Goal: Task Accomplishment & Management: Use online tool/utility

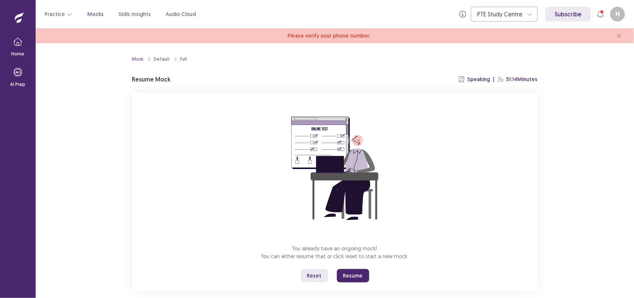
click at [311, 272] on button "Reset" at bounding box center [314, 275] width 27 height 13
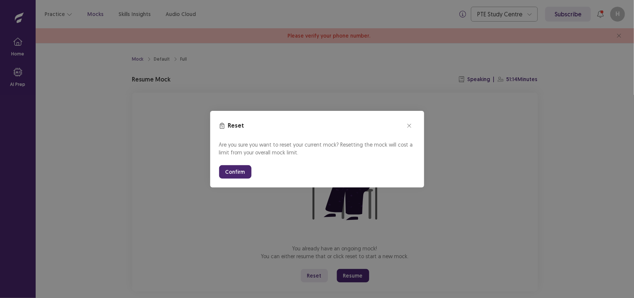
click at [233, 173] on button "Confirm" at bounding box center [235, 171] width 32 height 13
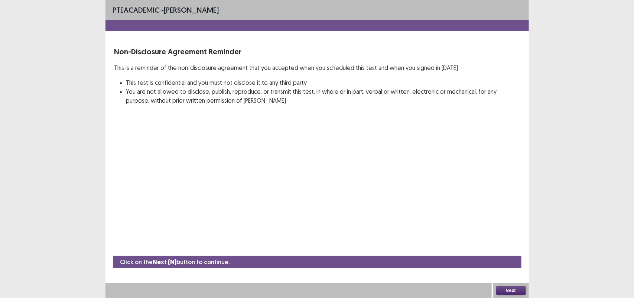
click at [509, 288] on button "Next" at bounding box center [511, 290] width 30 height 9
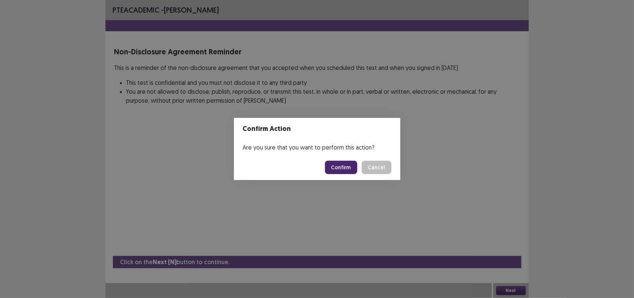
click at [339, 170] on button "Confirm" at bounding box center [341, 167] width 32 height 13
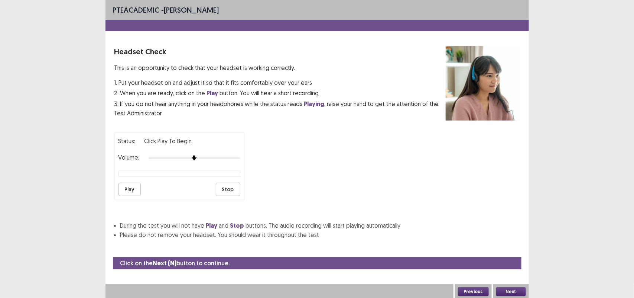
click at [130, 190] on button "Play" at bounding box center [130, 188] width 22 height 13
click at [508, 289] on button "Next" at bounding box center [511, 291] width 30 height 9
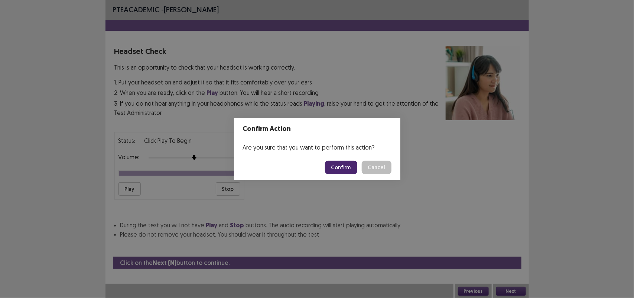
click at [344, 165] on button "Confirm" at bounding box center [341, 167] width 32 height 13
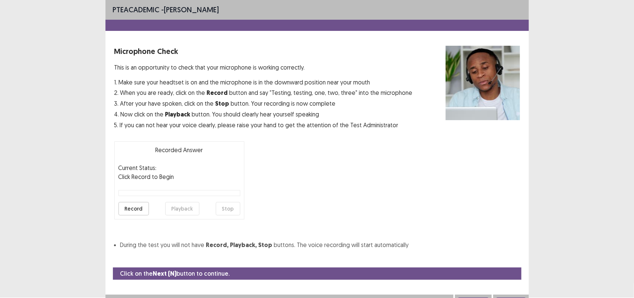
scroll to position [7, 0]
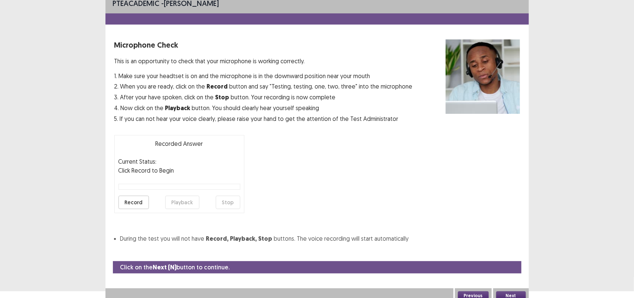
click at [127, 201] on button "Record" at bounding box center [134, 201] width 30 height 13
click at [235, 199] on button "Stop" at bounding box center [228, 201] width 25 height 13
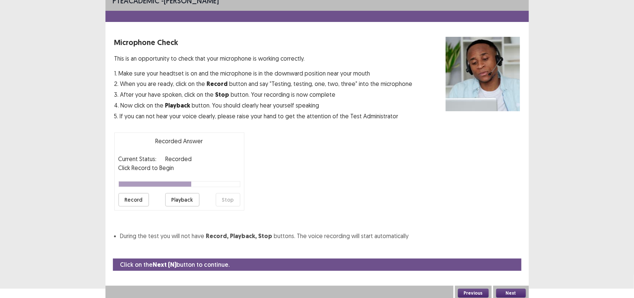
scroll to position [10, 0]
click at [186, 199] on button "Playback" at bounding box center [182, 199] width 34 height 13
click at [129, 199] on button "Record" at bounding box center [134, 199] width 30 height 13
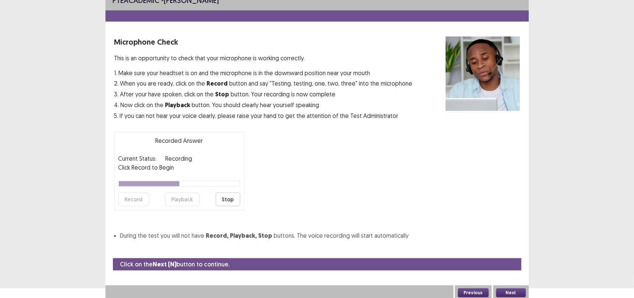
click at [223, 196] on button "Stop" at bounding box center [228, 199] width 25 height 13
click at [188, 199] on button "Playback" at bounding box center [182, 199] width 34 height 13
click at [507, 289] on button "Next" at bounding box center [511, 292] width 30 height 9
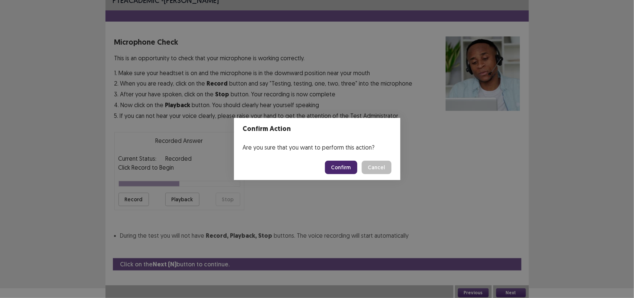
click at [336, 164] on button "Confirm" at bounding box center [341, 167] width 32 height 13
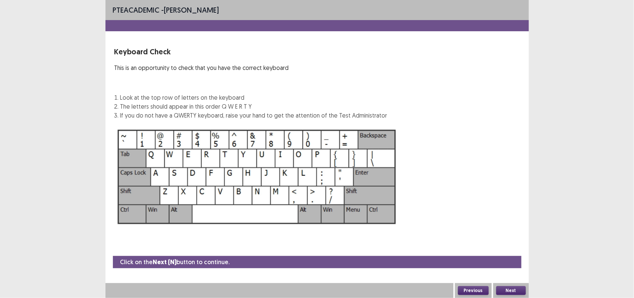
scroll to position [0, 0]
click at [513, 291] on button "Next" at bounding box center [511, 290] width 30 height 9
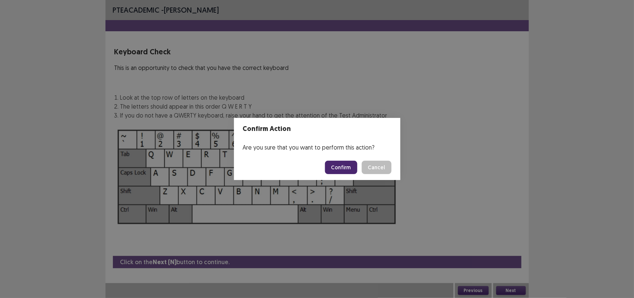
click at [337, 169] on button "Confirm" at bounding box center [341, 167] width 32 height 13
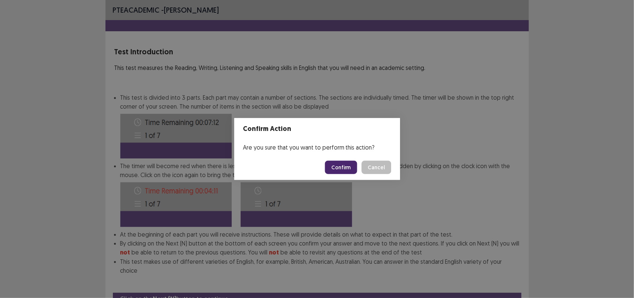
scroll to position [27, 0]
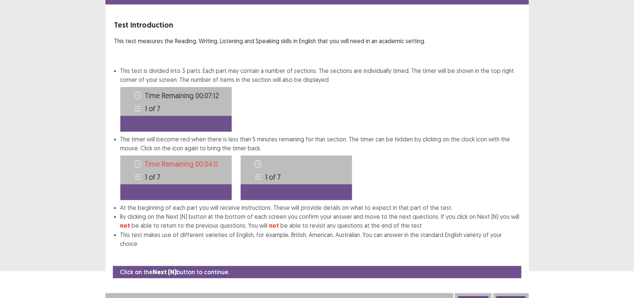
click at [506, 296] on button "Next" at bounding box center [511, 300] width 30 height 9
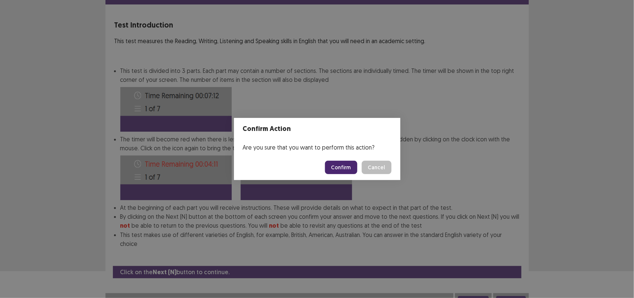
click at [337, 167] on button "Confirm" at bounding box center [341, 167] width 32 height 13
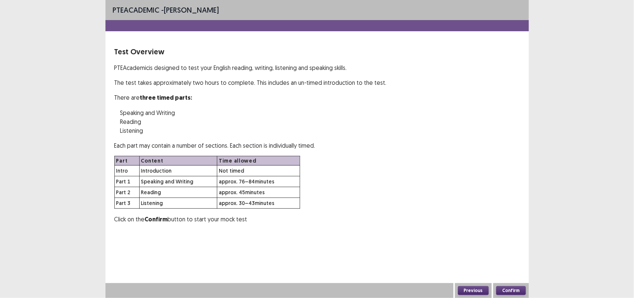
scroll to position [0, 0]
click at [511, 288] on button "Confirm" at bounding box center [511, 290] width 30 height 9
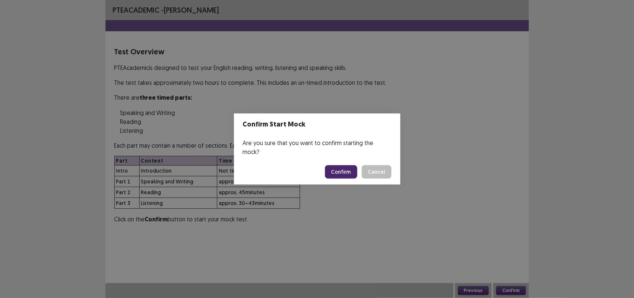
click at [344, 171] on button "Confirm" at bounding box center [341, 171] width 32 height 13
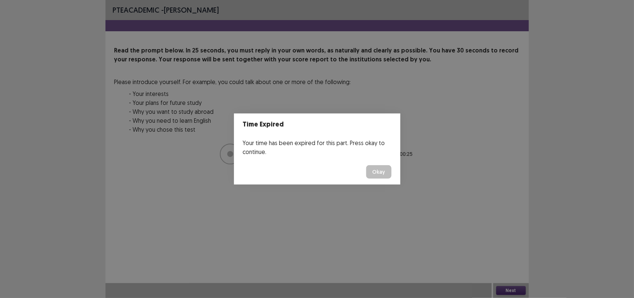
click at [382, 172] on button "Okay" at bounding box center [378, 171] width 25 height 13
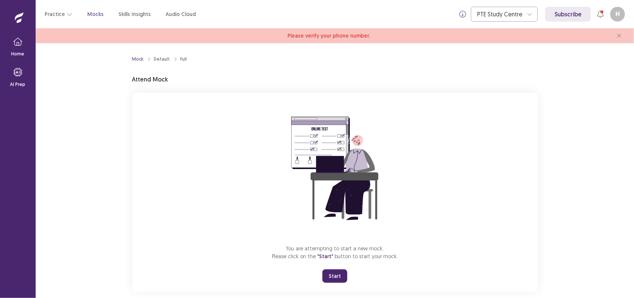
click at [233, 174] on div "You are attempting to start a new mock. Please click on the "Start" button to s…" at bounding box center [335, 192] width 406 height 199
click at [332, 270] on button "Start" at bounding box center [335, 275] width 25 height 13
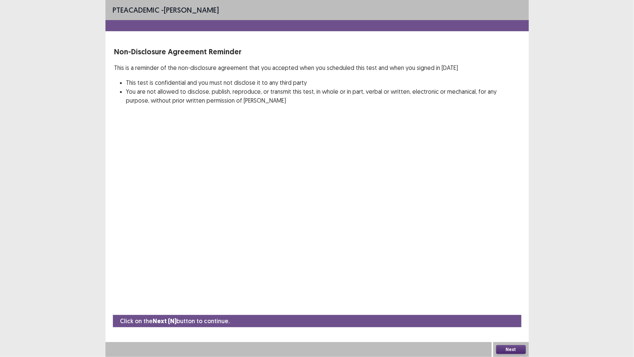
drag, startPoint x: 332, startPoint y: 311, endPoint x: 288, endPoint y: 216, distance: 104.3
click at [288, 216] on div "PTE academic - [PERSON_NAME] Non-Disclosure Agreement Reminder This is a remind…" at bounding box center [318, 178] width 424 height 357
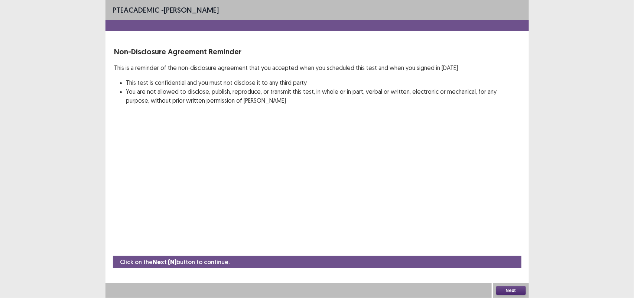
click at [515, 289] on button "Next" at bounding box center [511, 290] width 30 height 9
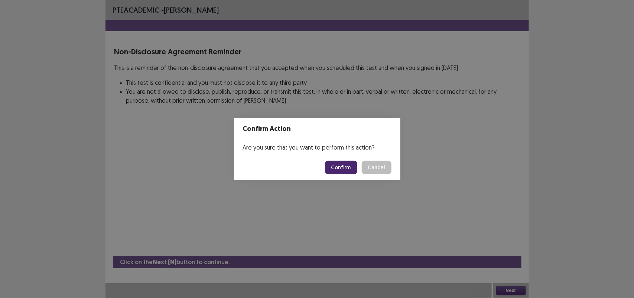
click at [347, 168] on button "Confirm" at bounding box center [341, 167] width 32 height 13
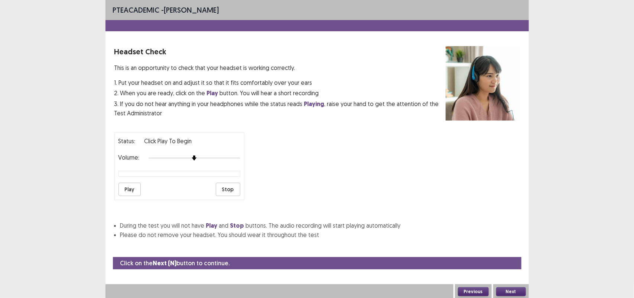
click at [129, 187] on button "Play" at bounding box center [130, 188] width 22 height 13
click at [514, 289] on button "Next" at bounding box center [511, 291] width 30 height 9
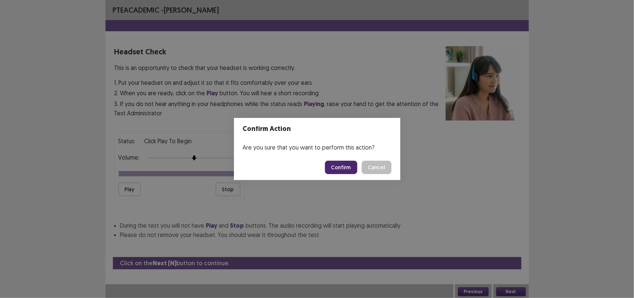
click at [336, 170] on button "Confirm" at bounding box center [341, 167] width 32 height 13
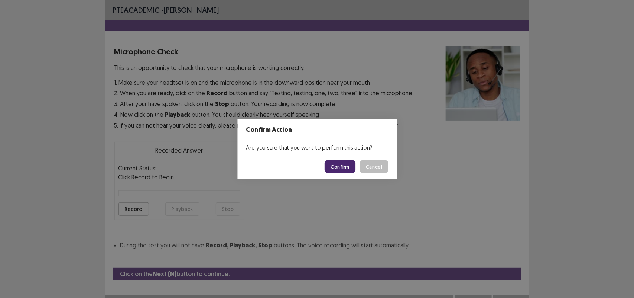
scroll to position [7, 0]
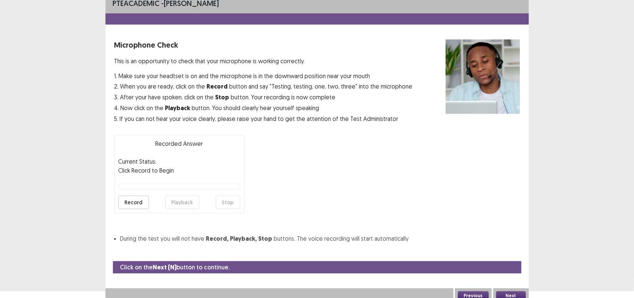
click at [128, 198] on button "Record" at bounding box center [134, 201] width 30 height 13
click at [233, 197] on button "Stop" at bounding box center [228, 201] width 25 height 13
click at [172, 203] on button "Playback" at bounding box center [182, 201] width 34 height 13
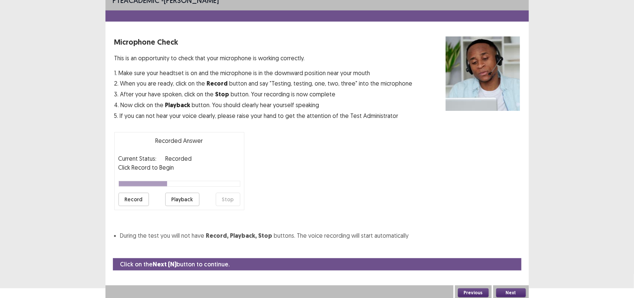
click at [511, 292] on button "Next" at bounding box center [511, 292] width 30 height 9
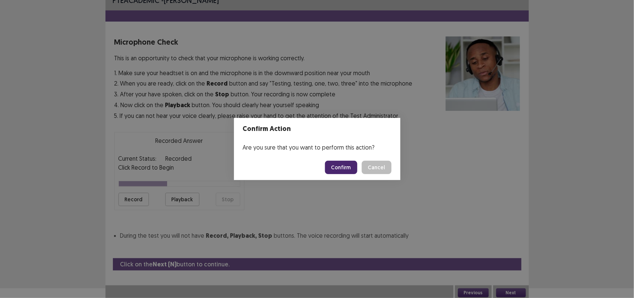
click at [335, 166] on button "Confirm" at bounding box center [341, 167] width 32 height 13
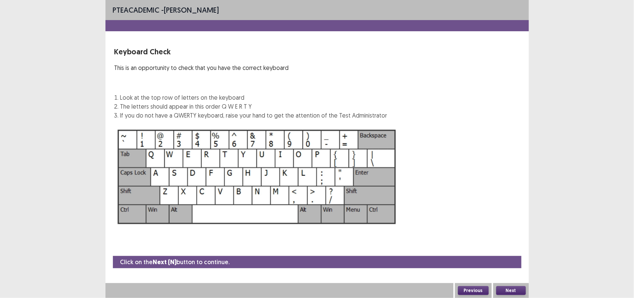
scroll to position [0, 0]
click at [506, 289] on button "Next" at bounding box center [511, 290] width 30 height 9
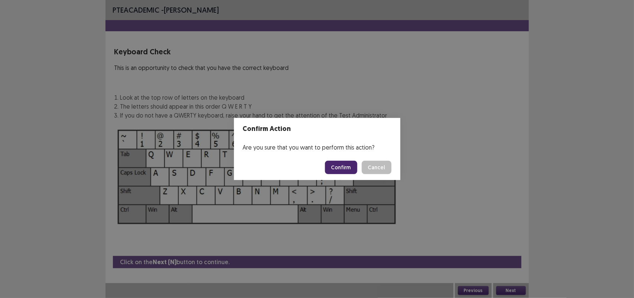
click at [349, 168] on button "Confirm" at bounding box center [341, 167] width 32 height 13
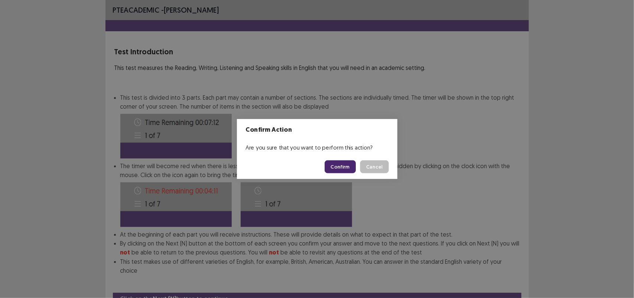
scroll to position [27, 0]
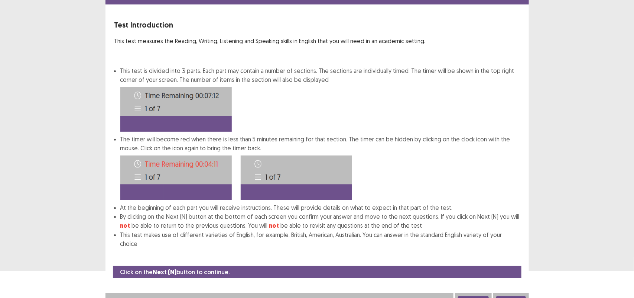
click at [509, 296] on button "Next" at bounding box center [511, 300] width 30 height 9
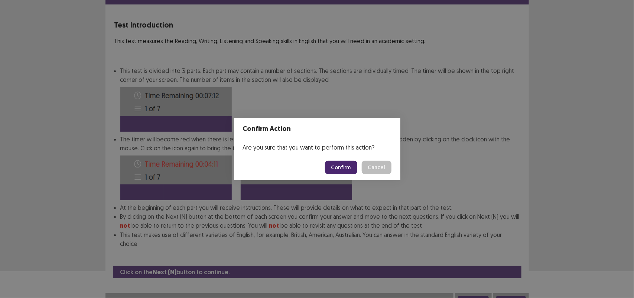
click at [339, 168] on button "Confirm" at bounding box center [341, 167] width 32 height 13
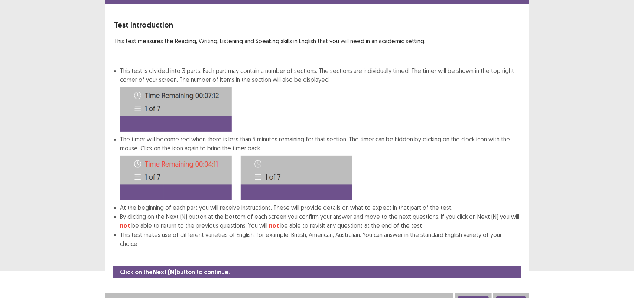
scroll to position [0, 0]
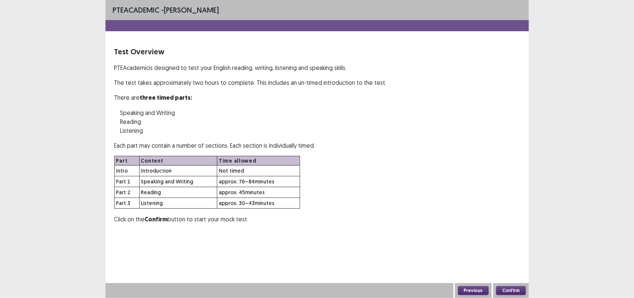
click at [517, 290] on button "Confirm" at bounding box center [511, 290] width 30 height 9
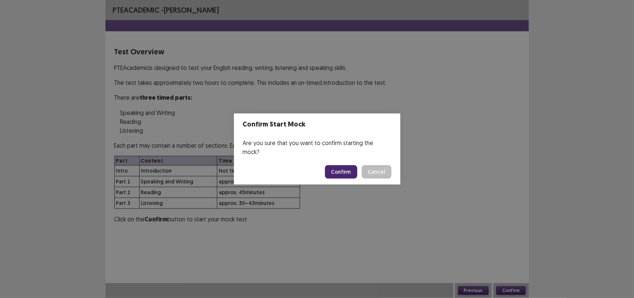
click at [352, 166] on button "Confirm" at bounding box center [341, 171] width 32 height 13
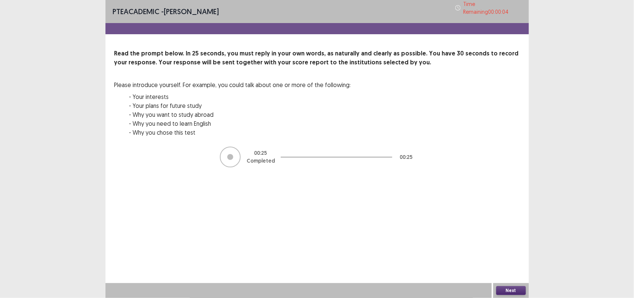
click at [511, 290] on button "Next" at bounding box center [511, 290] width 30 height 9
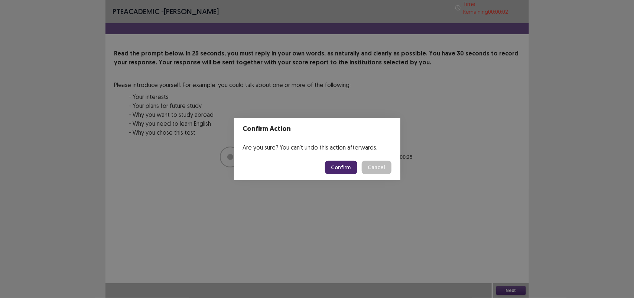
click at [335, 167] on button "Confirm" at bounding box center [341, 167] width 32 height 13
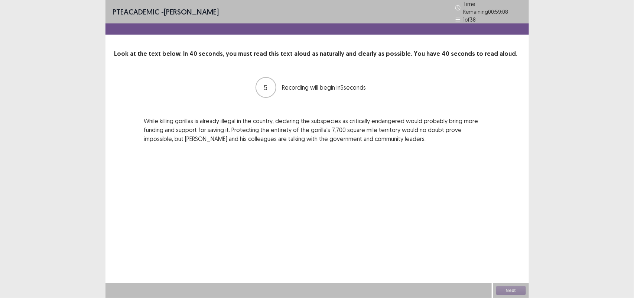
drag, startPoint x: 335, startPoint y: 167, endPoint x: 278, endPoint y: 154, distance: 58.7
click at [278, 154] on div "PTE academic - [PERSON_NAME] Time Remaining 00 : 59 : 08 1 of 38 Look at the te…" at bounding box center [318, 79] width 424 height 158
click at [507, 290] on button "Next" at bounding box center [511, 290] width 30 height 9
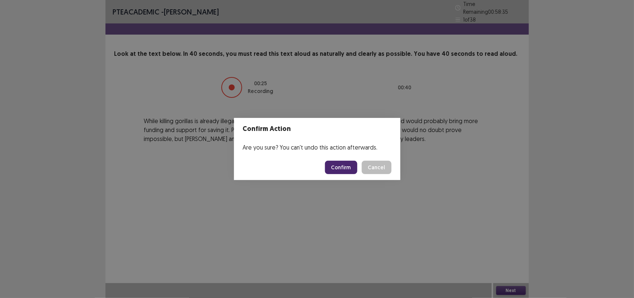
click at [340, 170] on button "Confirm" at bounding box center [341, 167] width 32 height 13
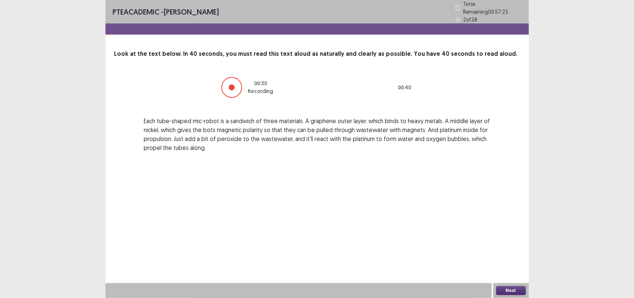
click at [506, 288] on button "Next" at bounding box center [511, 290] width 30 height 9
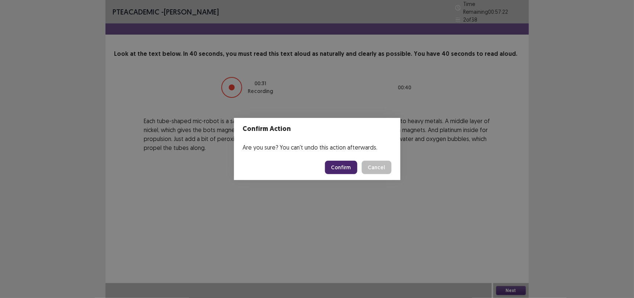
click at [350, 164] on button "Confirm" at bounding box center [341, 167] width 32 height 13
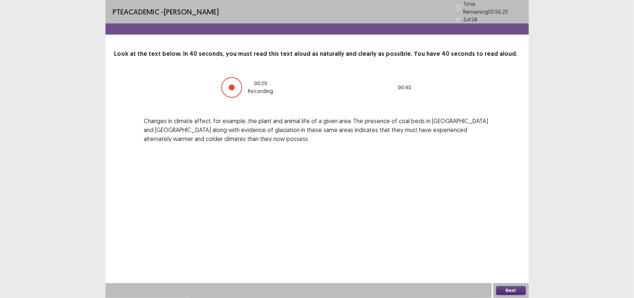
click at [509, 292] on button "Next" at bounding box center [511, 290] width 30 height 9
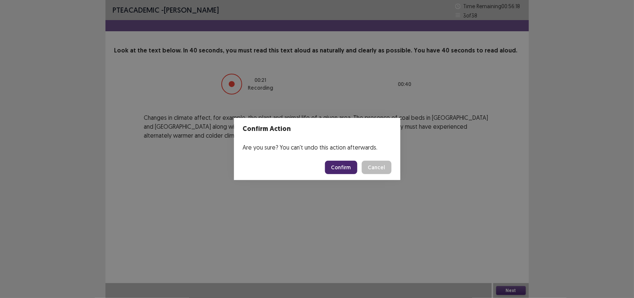
click at [335, 169] on button "Confirm" at bounding box center [341, 167] width 32 height 13
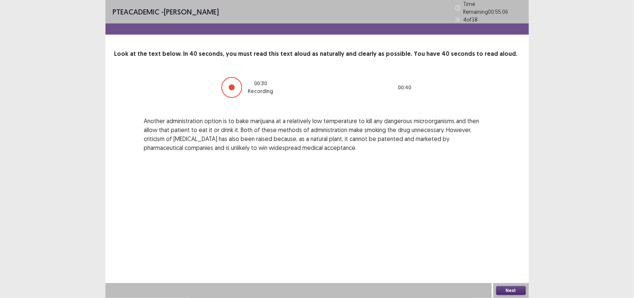
click at [508, 287] on button "Next" at bounding box center [511, 290] width 30 height 9
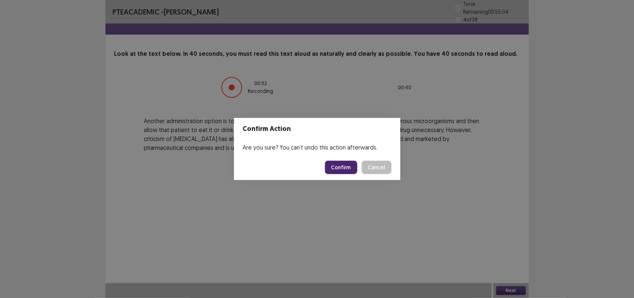
click at [339, 163] on button "Confirm" at bounding box center [341, 167] width 32 height 13
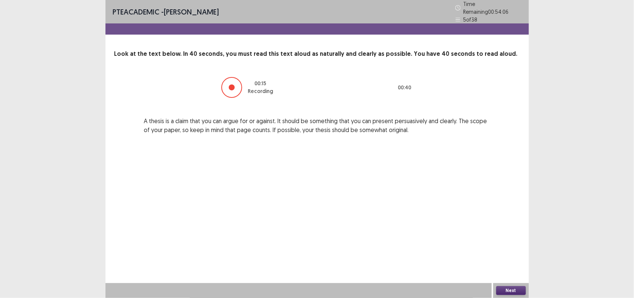
click at [503, 290] on button "Next" at bounding box center [511, 290] width 30 height 9
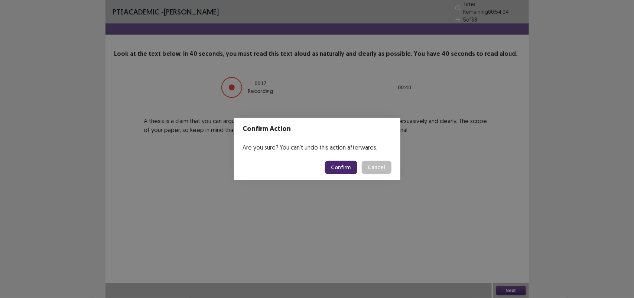
click at [339, 165] on button "Confirm" at bounding box center [341, 167] width 32 height 13
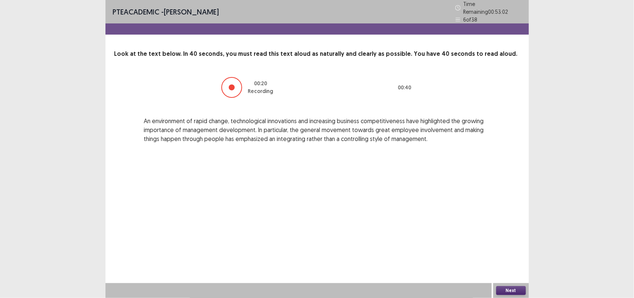
click at [508, 289] on button "Next" at bounding box center [511, 290] width 30 height 9
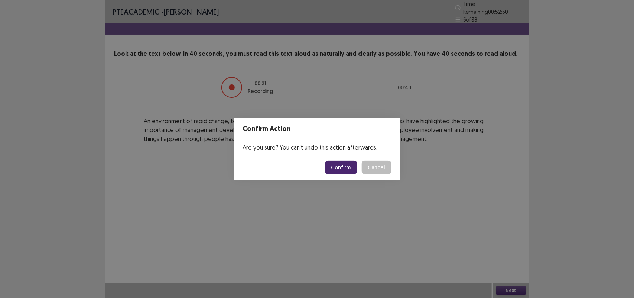
click at [341, 169] on button "Confirm" at bounding box center [341, 167] width 32 height 13
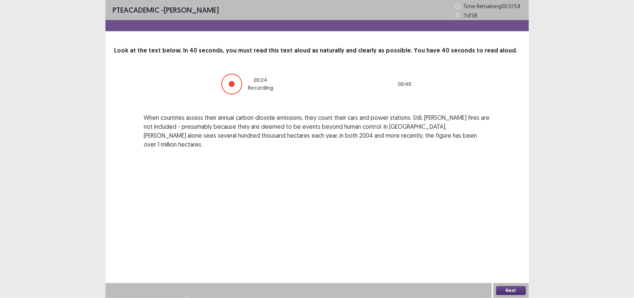
click at [500, 287] on button "Next" at bounding box center [511, 290] width 30 height 9
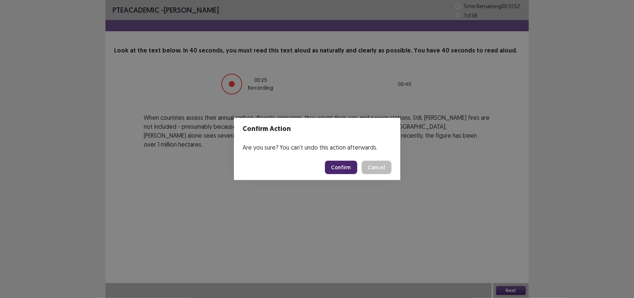
click at [337, 166] on button "Confirm" at bounding box center [341, 167] width 32 height 13
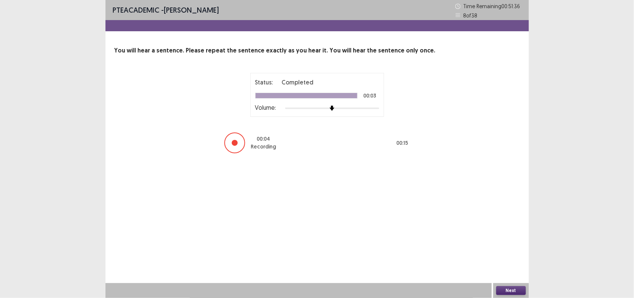
drag, startPoint x: 504, startPoint y: 295, endPoint x: 505, endPoint y: 292, distance: 3.8
click at [505, 292] on div "Next" at bounding box center [512, 290] width 36 height 15
click at [505, 292] on button "Next" at bounding box center [511, 290] width 30 height 9
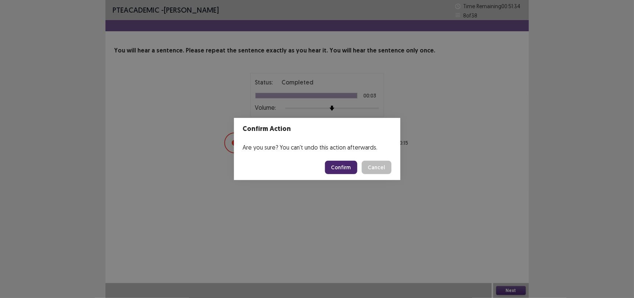
click at [337, 166] on button "Confirm" at bounding box center [341, 167] width 32 height 13
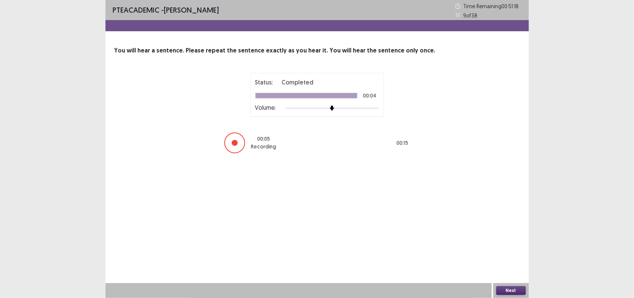
click at [513, 288] on button "Next" at bounding box center [511, 290] width 30 height 9
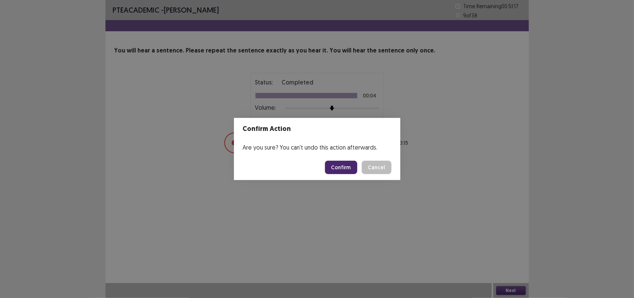
click at [340, 164] on button "Confirm" at bounding box center [341, 167] width 32 height 13
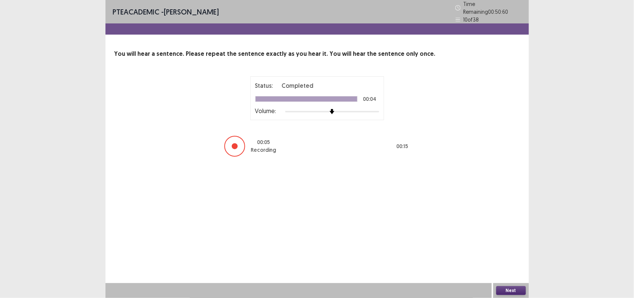
click at [506, 288] on button "Next" at bounding box center [511, 290] width 30 height 9
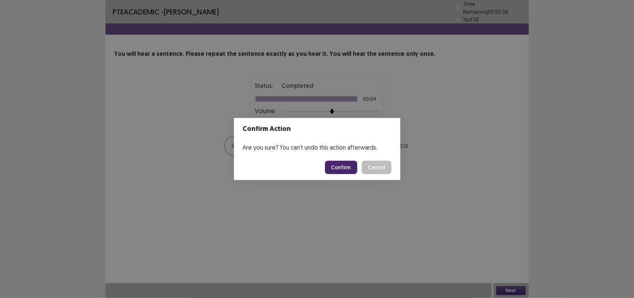
click at [347, 166] on button "Confirm" at bounding box center [341, 167] width 32 height 13
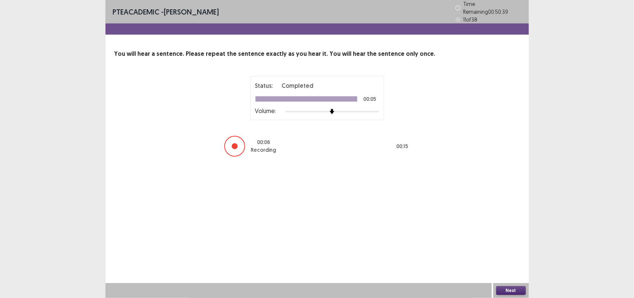
click at [511, 291] on button "Next" at bounding box center [511, 290] width 30 height 9
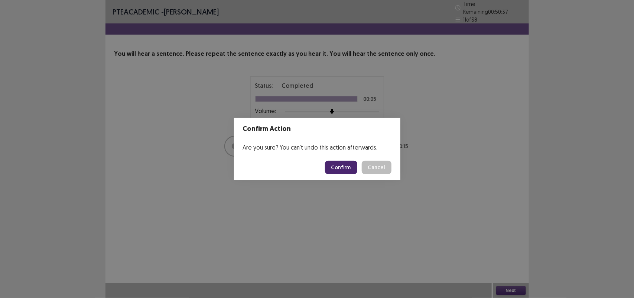
click at [344, 166] on button "Confirm" at bounding box center [341, 167] width 32 height 13
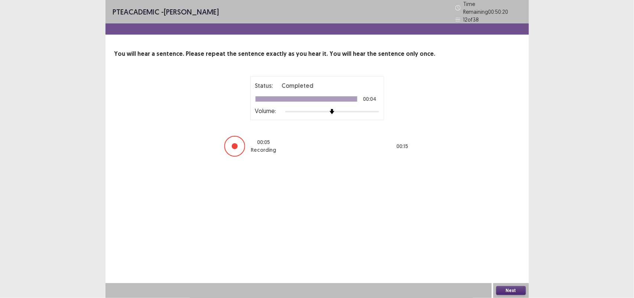
click at [505, 288] on button "Next" at bounding box center [511, 290] width 30 height 9
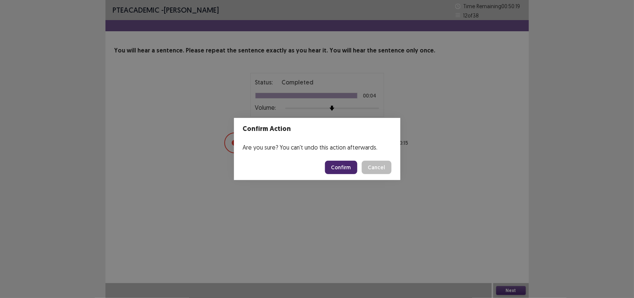
click at [340, 166] on button "Confirm" at bounding box center [341, 167] width 32 height 13
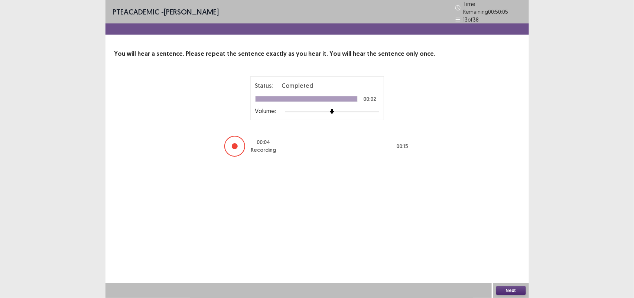
click at [509, 289] on button "Next" at bounding box center [511, 290] width 30 height 9
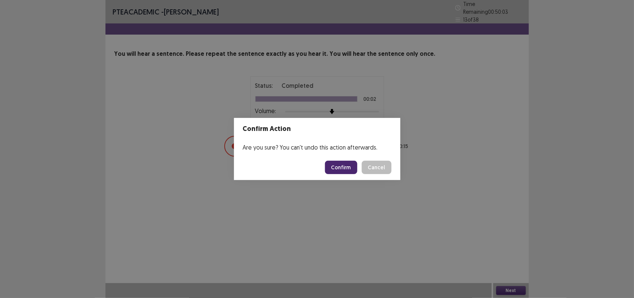
click at [343, 168] on button "Confirm" at bounding box center [341, 167] width 32 height 13
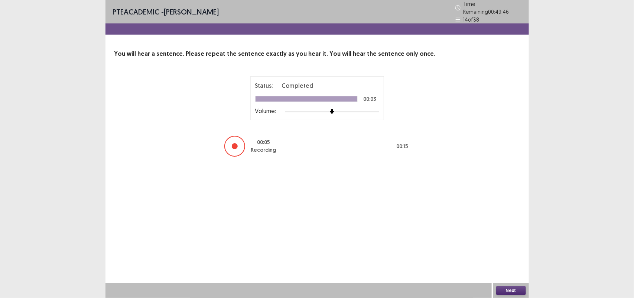
click at [505, 291] on button "Next" at bounding box center [511, 290] width 30 height 9
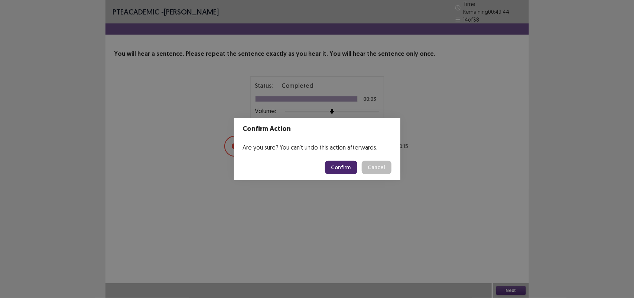
click at [346, 169] on button "Confirm" at bounding box center [341, 167] width 32 height 13
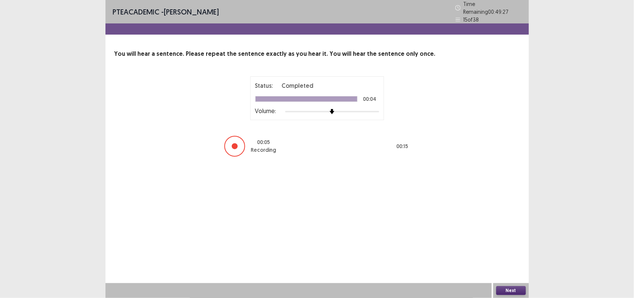
click at [513, 290] on button "Next" at bounding box center [511, 290] width 30 height 9
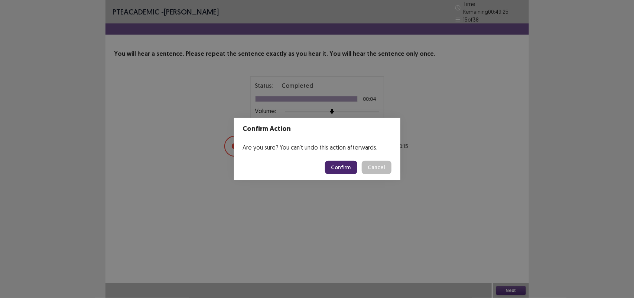
click at [335, 164] on button "Confirm" at bounding box center [341, 167] width 32 height 13
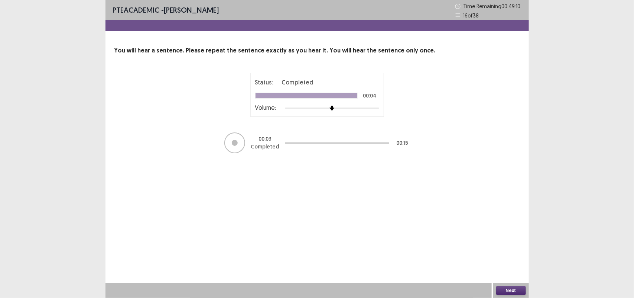
click at [513, 289] on button "Next" at bounding box center [511, 290] width 30 height 9
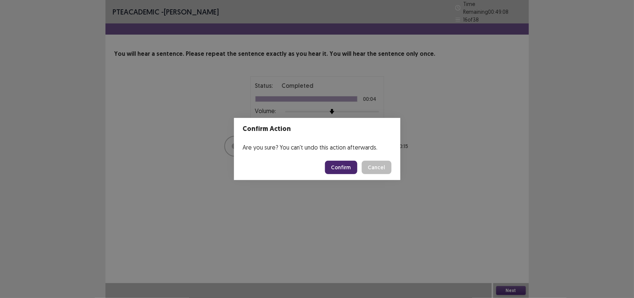
click at [332, 162] on button "Confirm" at bounding box center [341, 167] width 32 height 13
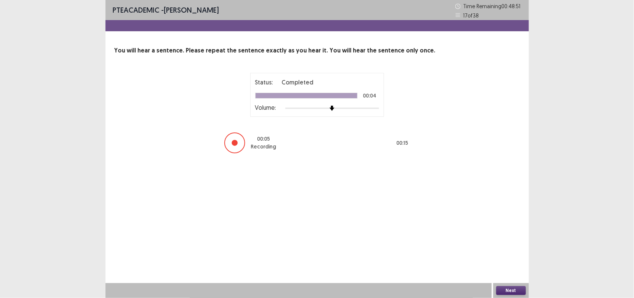
click at [510, 291] on button "Next" at bounding box center [511, 290] width 30 height 9
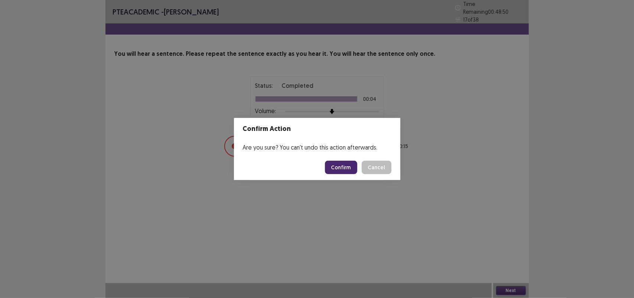
click at [340, 168] on button "Confirm" at bounding box center [341, 167] width 32 height 13
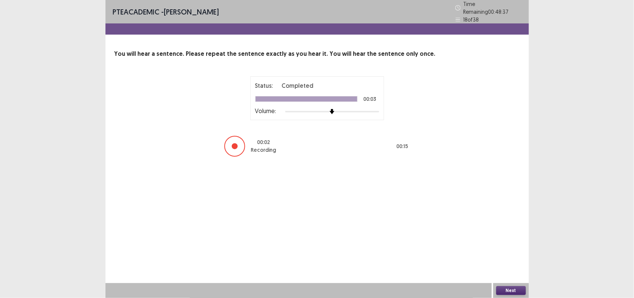
click at [424, 195] on div "PTE academic - [PERSON_NAME] Time Remaining 00 : 48 : 37 18 of 38 You will hear…" at bounding box center [318, 149] width 424 height 298
click at [505, 291] on button "Next" at bounding box center [511, 290] width 30 height 9
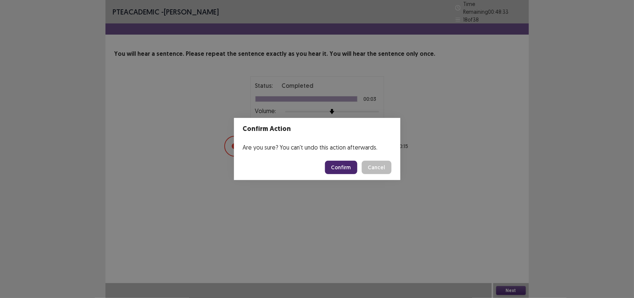
click at [349, 168] on button "Confirm" at bounding box center [341, 167] width 32 height 13
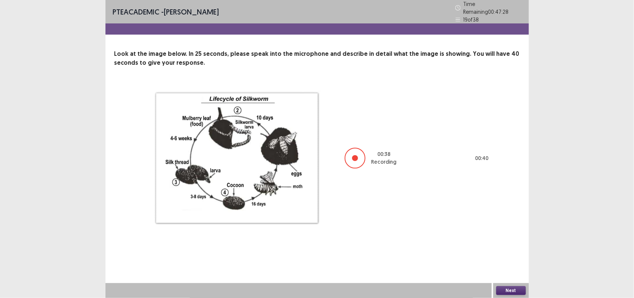
click at [514, 287] on button "Next" at bounding box center [511, 290] width 30 height 9
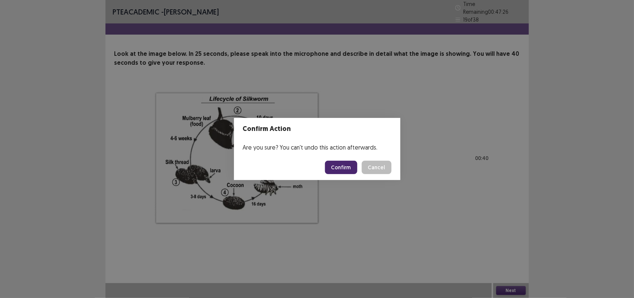
click at [340, 172] on button "Confirm" at bounding box center [341, 167] width 32 height 13
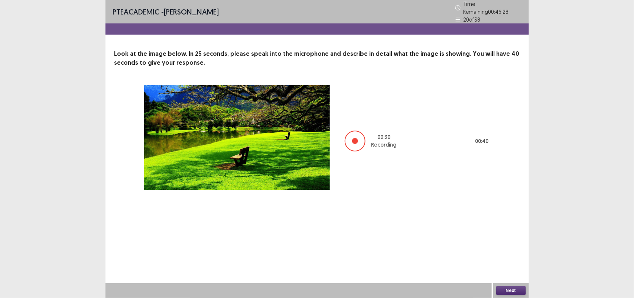
click at [505, 287] on button "Next" at bounding box center [511, 290] width 30 height 9
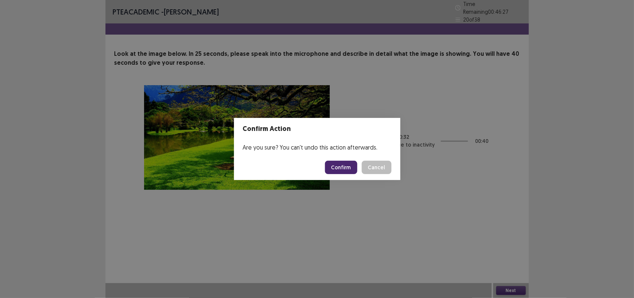
click at [334, 168] on button "Confirm" at bounding box center [341, 167] width 32 height 13
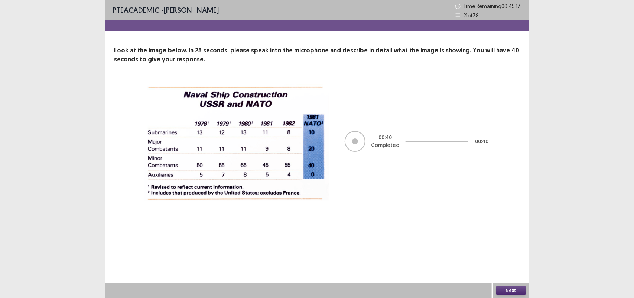
click at [508, 288] on button "Next" at bounding box center [511, 290] width 30 height 9
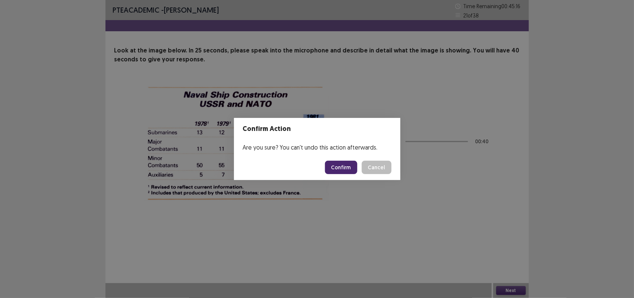
click at [340, 166] on button "Confirm" at bounding box center [341, 167] width 32 height 13
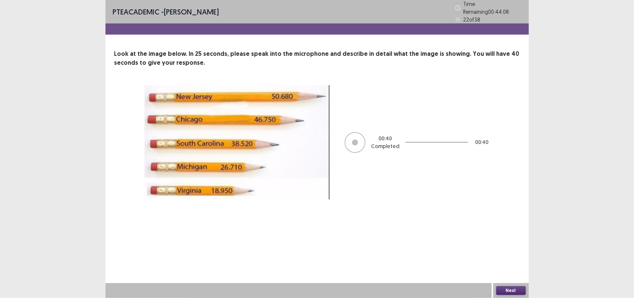
click at [509, 291] on button "Next" at bounding box center [511, 290] width 30 height 9
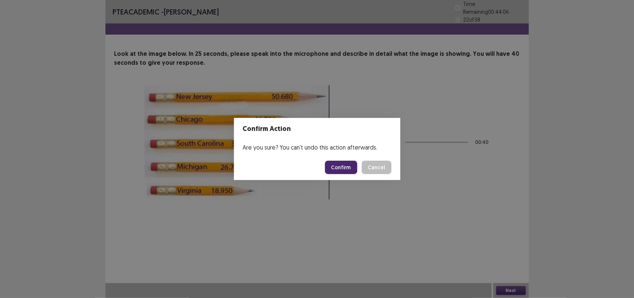
click at [349, 169] on button "Confirm" at bounding box center [341, 167] width 32 height 13
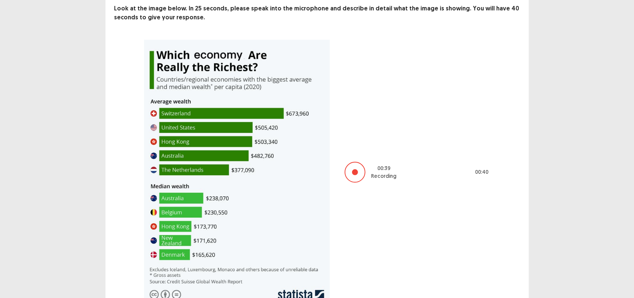
scroll to position [81, 0]
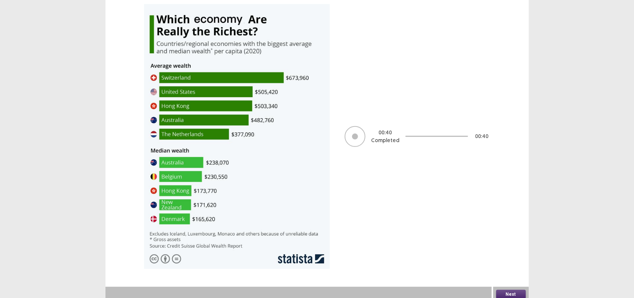
click at [507, 289] on button "Next" at bounding box center [511, 293] width 30 height 9
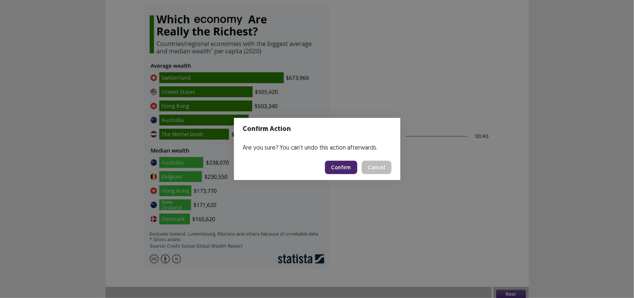
click at [338, 164] on button "Confirm" at bounding box center [341, 167] width 32 height 13
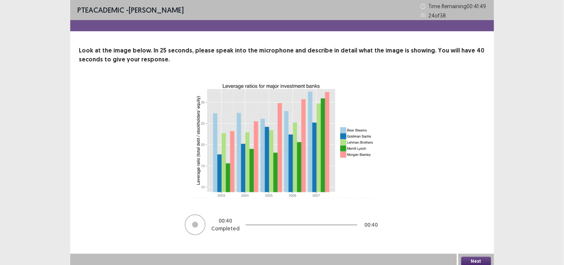
click at [468, 259] on button "Next" at bounding box center [476, 260] width 30 height 9
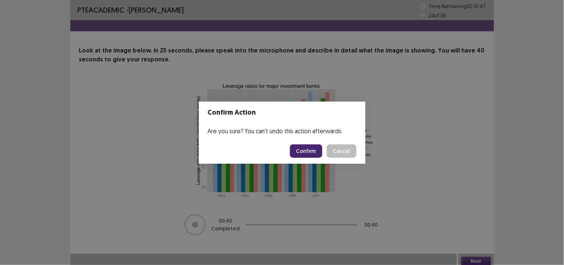
click at [305, 148] on button "Confirm" at bounding box center [306, 150] width 32 height 13
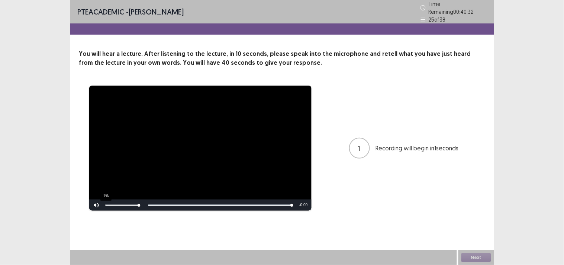
click at [106, 199] on div "1%" at bounding box center [122, 204] width 37 height 11
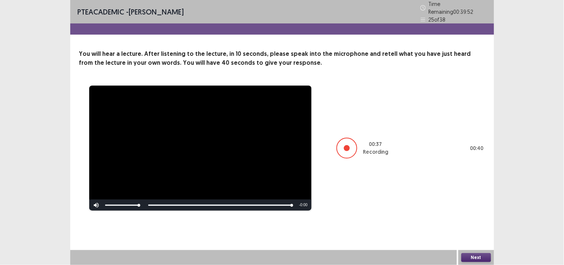
click at [476, 258] on button "Next" at bounding box center [476, 257] width 30 height 9
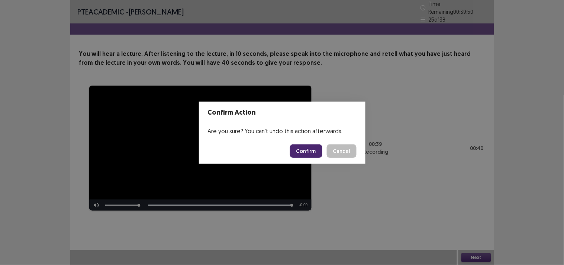
click at [294, 151] on button "Confirm" at bounding box center [306, 150] width 32 height 13
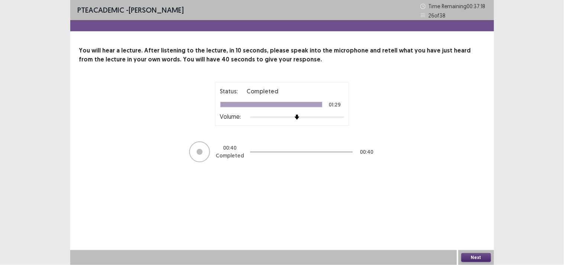
click at [471, 258] on button "Next" at bounding box center [476, 257] width 30 height 9
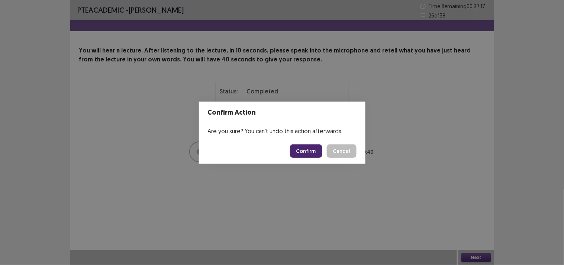
click at [303, 150] on button "Confirm" at bounding box center [306, 150] width 32 height 13
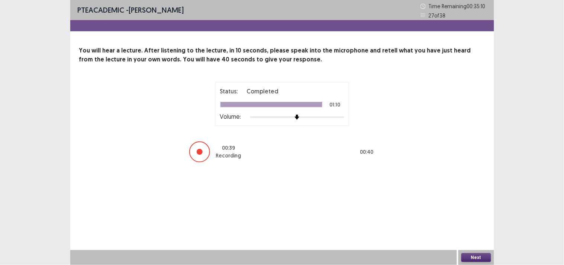
click at [478, 255] on button "Next" at bounding box center [476, 257] width 30 height 9
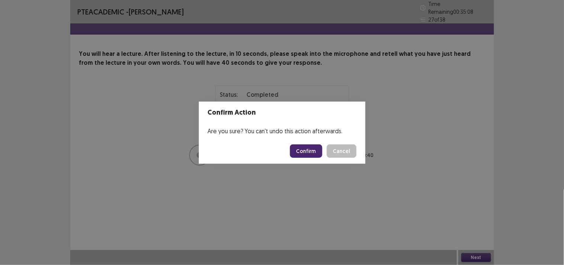
click at [303, 146] on button "Confirm" at bounding box center [306, 150] width 32 height 13
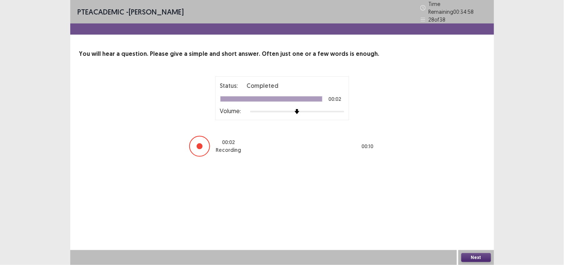
click at [482, 255] on button "Next" at bounding box center [476, 257] width 30 height 9
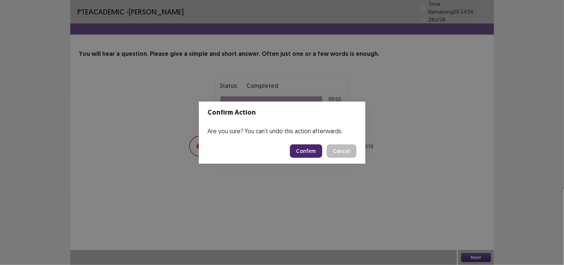
click at [309, 145] on button "Confirm" at bounding box center [306, 150] width 32 height 13
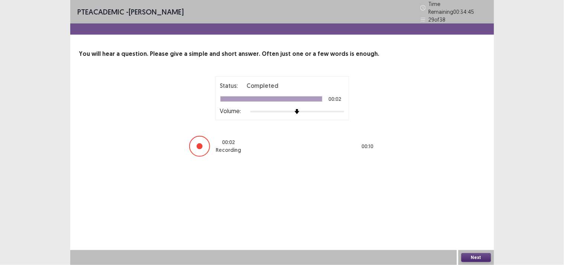
click at [474, 258] on button "Next" at bounding box center [476, 257] width 30 height 9
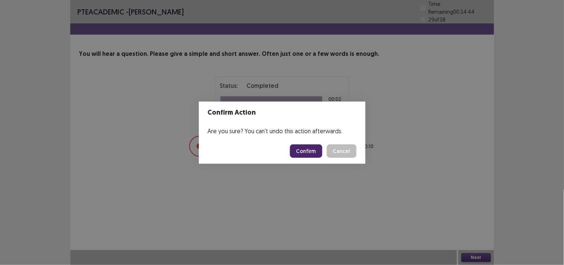
click at [309, 149] on button "Confirm" at bounding box center [306, 150] width 32 height 13
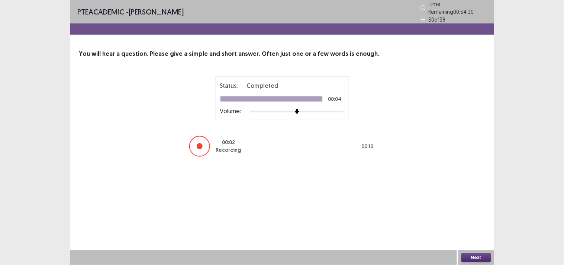
click at [476, 257] on button "Next" at bounding box center [476, 257] width 30 height 9
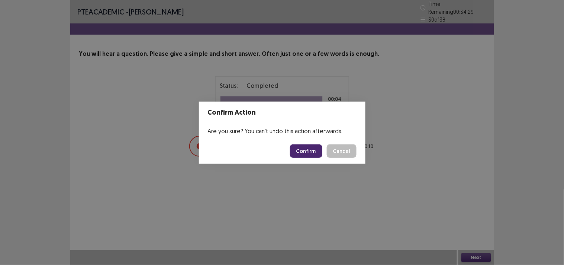
click at [310, 145] on button "Confirm" at bounding box center [306, 150] width 32 height 13
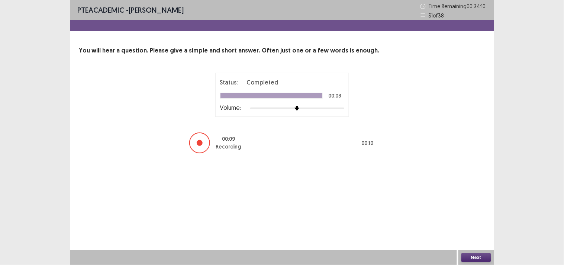
click at [466, 255] on button "Next" at bounding box center [476, 257] width 30 height 9
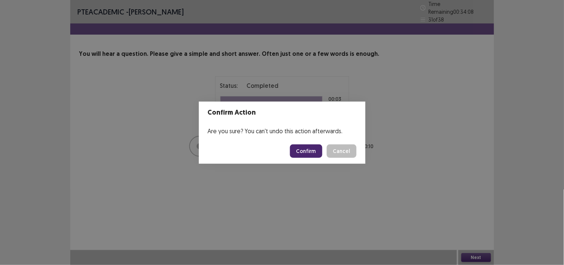
click at [302, 149] on button "Confirm" at bounding box center [306, 150] width 32 height 13
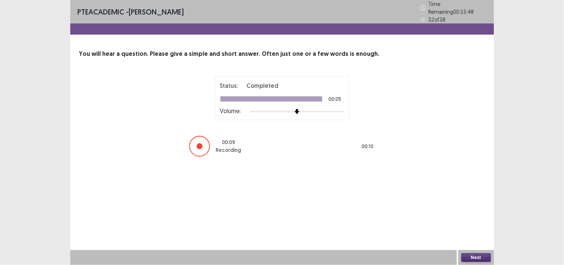
click at [466, 255] on button "Next" at bounding box center [476, 257] width 30 height 9
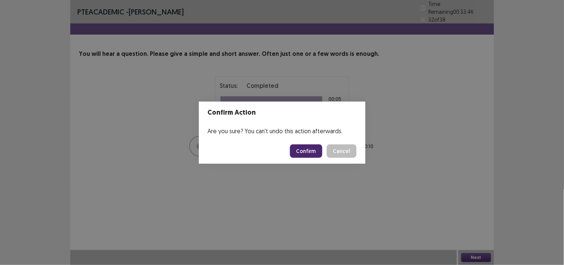
click at [303, 151] on button "Confirm" at bounding box center [306, 150] width 32 height 13
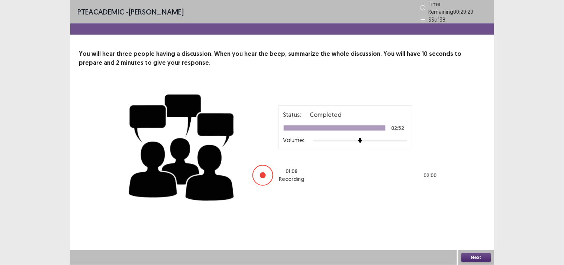
click at [471, 258] on button "Next" at bounding box center [476, 257] width 30 height 9
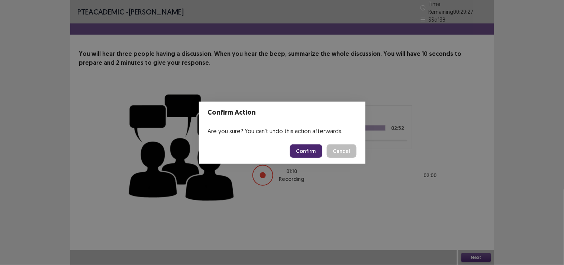
click at [310, 152] on button "Confirm" at bounding box center [306, 150] width 32 height 13
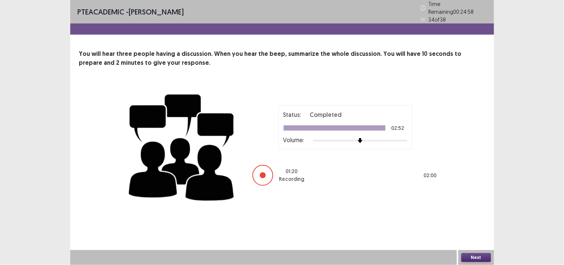
click at [468, 255] on button "Next" at bounding box center [476, 257] width 30 height 9
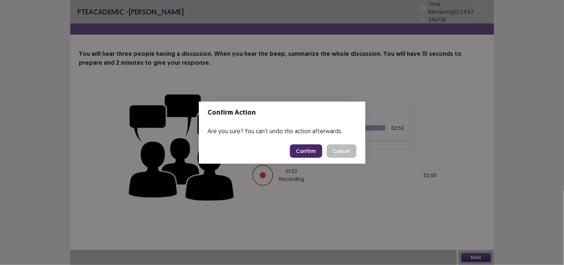
click at [308, 147] on button "Confirm" at bounding box center [306, 150] width 32 height 13
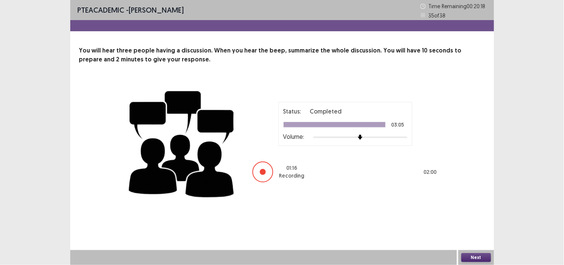
click at [470, 259] on button "Next" at bounding box center [476, 257] width 30 height 9
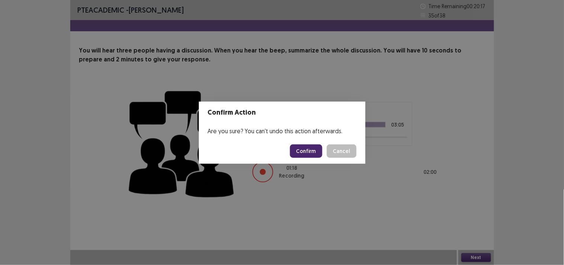
click at [305, 150] on button "Confirm" at bounding box center [306, 150] width 32 height 13
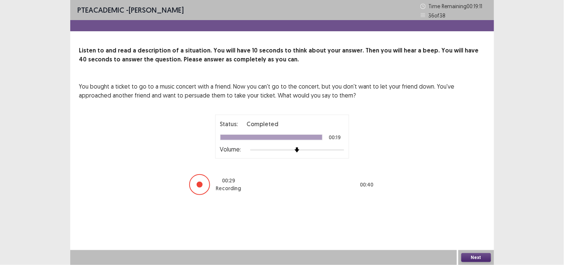
click at [471, 258] on button "Next" at bounding box center [476, 257] width 30 height 9
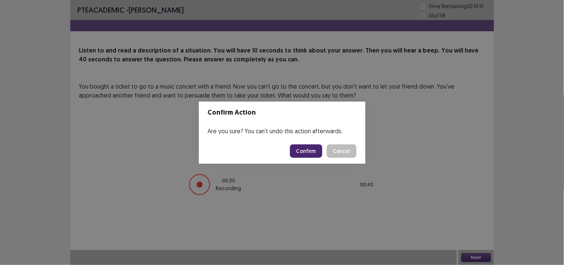
click at [310, 152] on button "Confirm" at bounding box center [306, 150] width 32 height 13
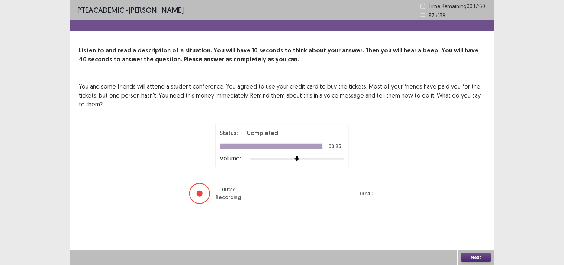
click at [476, 258] on button "Next" at bounding box center [476, 257] width 30 height 9
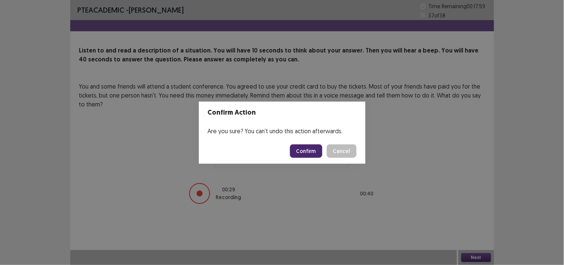
click at [301, 152] on button "Confirm" at bounding box center [306, 150] width 32 height 13
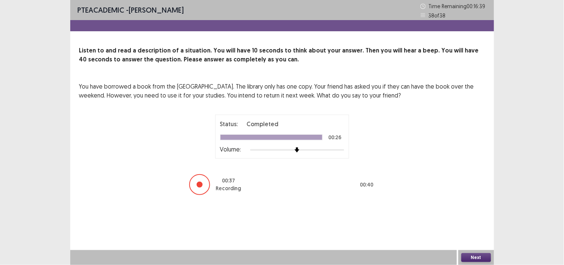
click at [472, 257] on button "Next" at bounding box center [476, 257] width 30 height 9
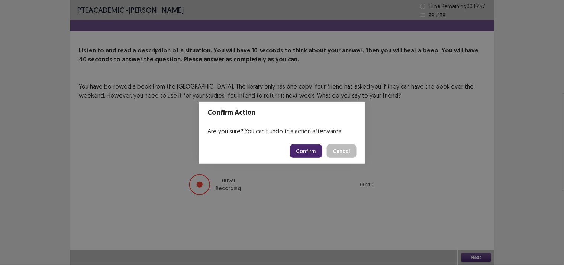
click at [308, 151] on button "Confirm" at bounding box center [306, 150] width 32 height 13
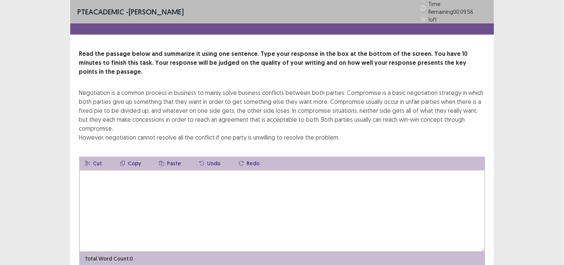
click at [244, 207] on textarea at bounding box center [282, 211] width 406 height 82
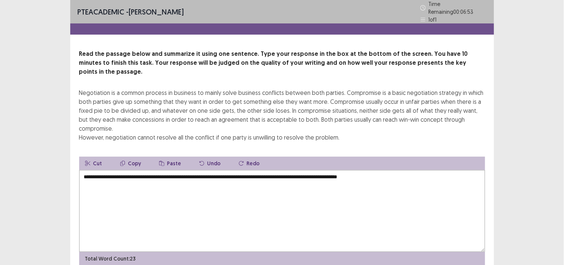
click at [225, 170] on textarea "**********" at bounding box center [282, 211] width 406 height 82
click at [425, 170] on textarea "**********" at bounding box center [282, 211] width 406 height 82
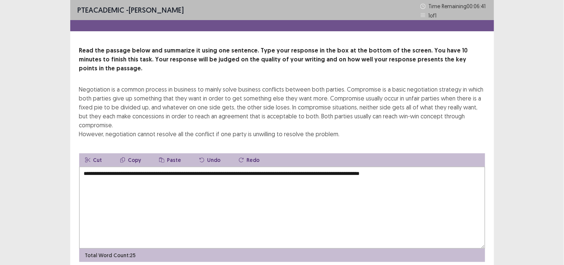
click at [387, 166] on textarea "**********" at bounding box center [282, 207] width 406 height 82
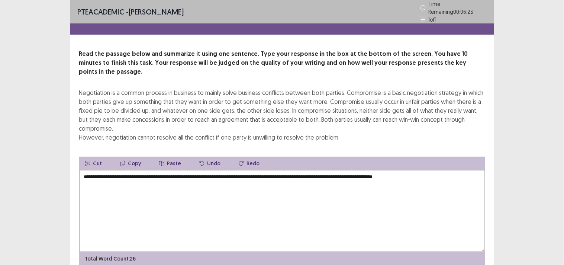
click at [326, 170] on textarea "**********" at bounding box center [282, 211] width 406 height 82
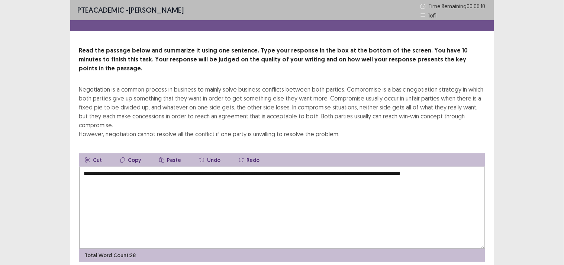
click at [458, 166] on textarea "**********" at bounding box center [282, 207] width 406 height 82
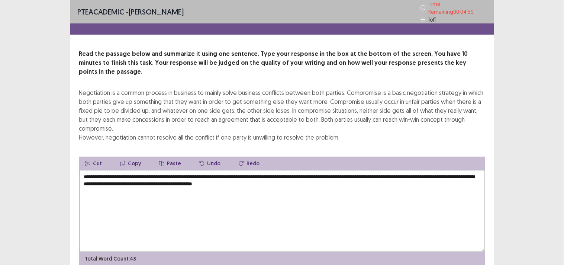
scroll to position [20, 0]
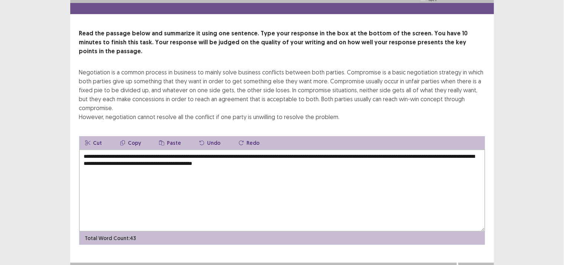
type textarea "**********"
click at [467, 265] on button "Next" at bounding box center [476, 269] width 30 height 9
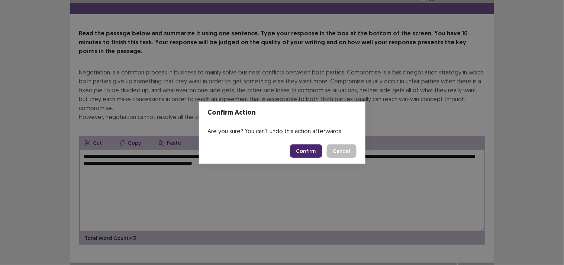
click at [306, 154] on button "Confirm" at bounding box center [306, 150] width 32 height 13
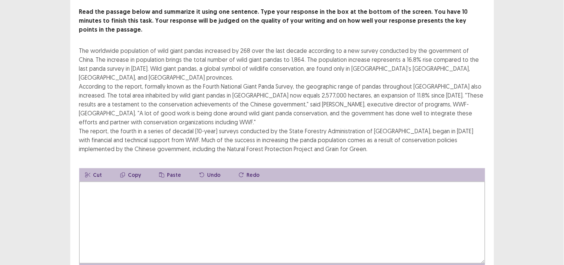
scroll to position [43, 0]
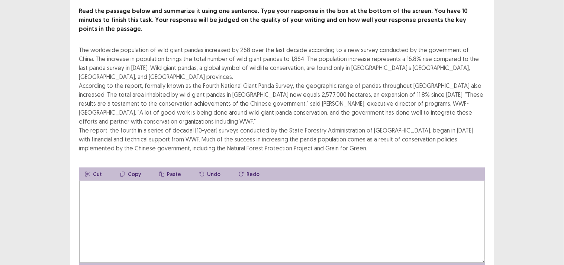
click at [143, 181] on textarea at bounding box center [282, 222] width 406 height 82
type textarea "*"
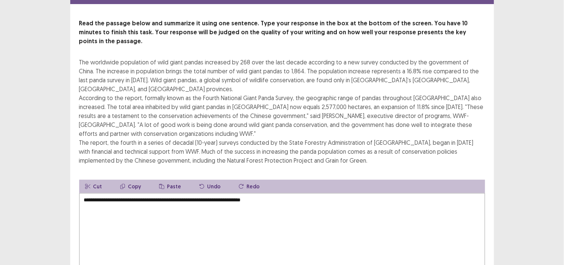
scroll to position [30, 0]
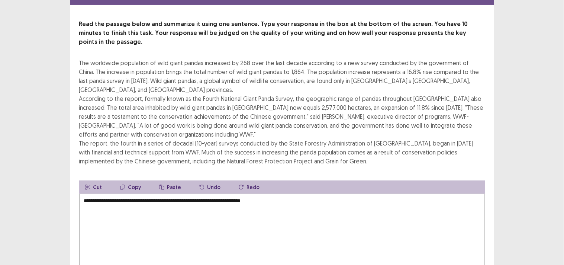
click at [219, 194] on textarea "**********" at bounding box center [282, 235] width 406 height 82
click at [329, 194] on textarea "**********" at bounding box center [282, 235] width 406 height 82
click at [250, 194] on textarea "**********" at bounding box center [282, 235] width 406 height 82
click at [336, 194] on textarea "**********" at bounding box center [282, 235] width 406 height 82
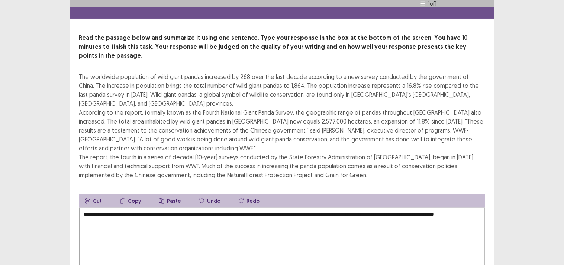
scroll to position [16, 0]
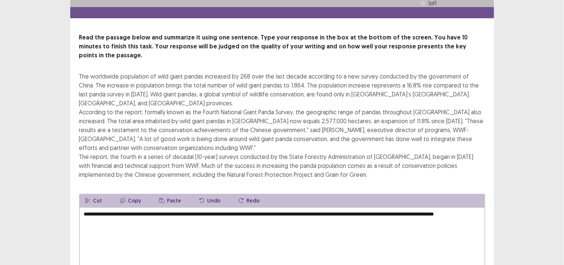
click at [215, 207] on textarea "**********" at bounding box center [282, 248] width 406 height 82
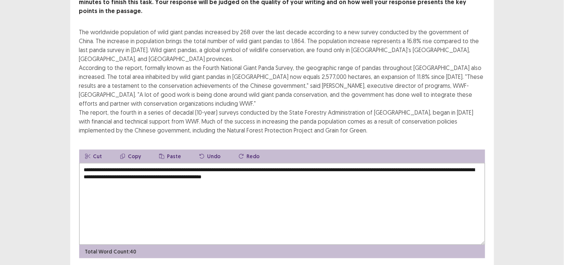
scroll to position [62, 0]
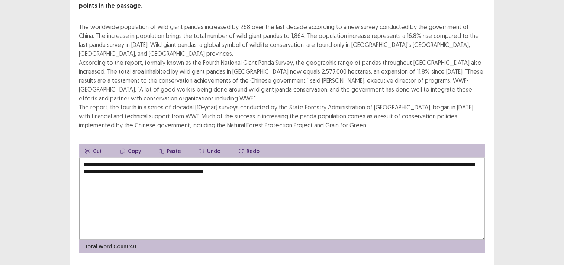
type textarea "**********"
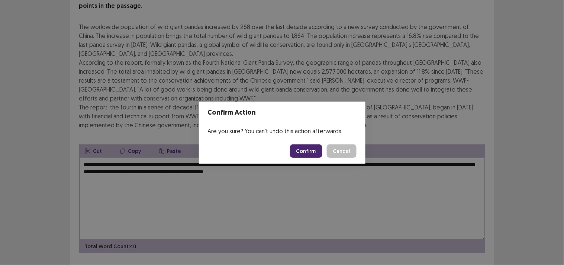
click at [306, 149] on button "Confirm" at bounding box center [306, 150] width 32 height 13
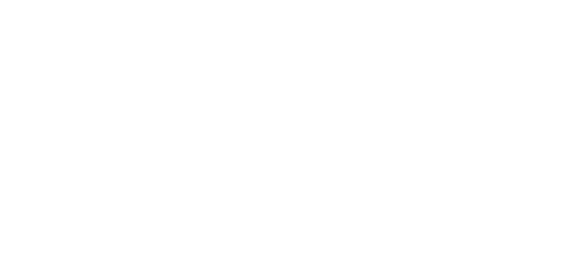
scroll to position [0, 0]
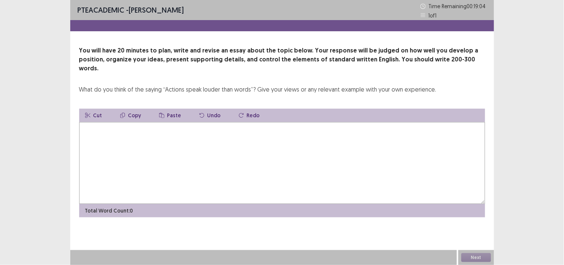
click at [306, 149] on textarea at bounding box center [282, 163] width 406 height 82
type textarea "*"
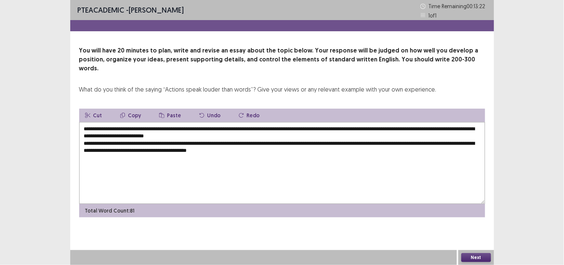
click at [325, 151] on textarea "**********" at bounding box center [282, 163] width 406 height 82
click at [339, 147] on textarea "**********" at bounding box center [282, 163] width 406 height 82
click at [332, 144] on textarea "**********" at bounding box center [282, 163] width 406 height 82
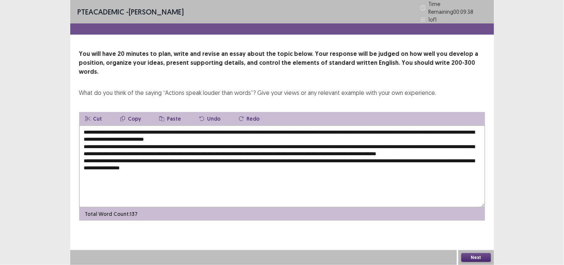
click at [83, 155] on textarea "**********" at bounding box center [282, 166] width 406 height 82
click at [129, 165] on textarea "**********" at bounding box center [282, 166] width 406 height 82
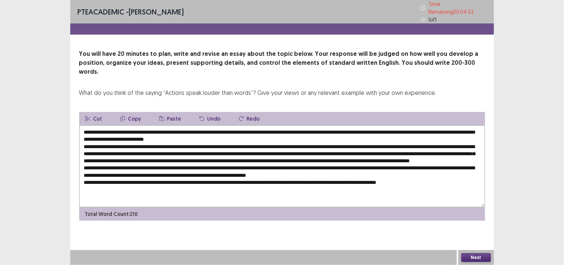
type textarea "**********"
click at [475, 257] on button "Next" at bounding box center [476, 257] width 30 height 9
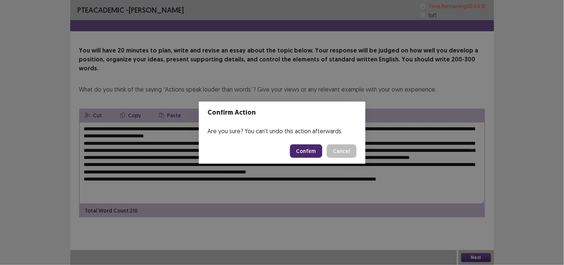
click at [301, 154] on button "Confirm" at bounding box center [306, 150] width 32 height 13
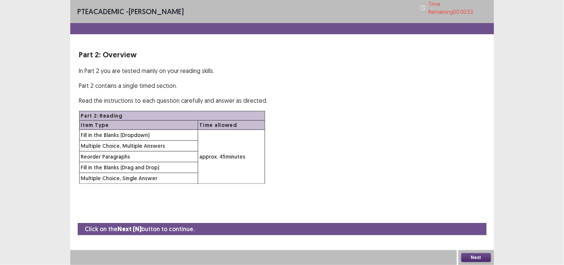
click at [473, 258] on button "Next" at bounding box center [476, 257] width 30 height 9
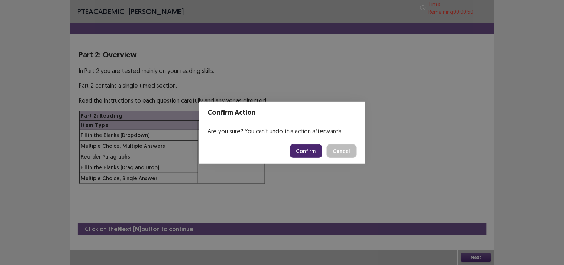
click at [306, 154] on button "Confirm" at bounding box center [306, 150] width 32 height 13
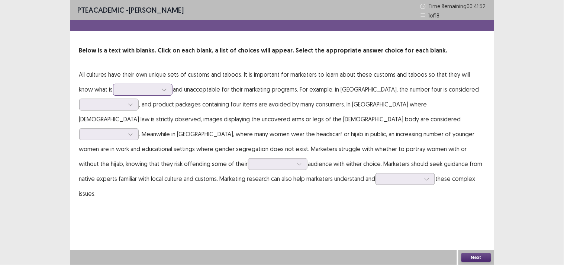
click at [135, 87] on div at bounding box center [138, 89] width 39 height 7
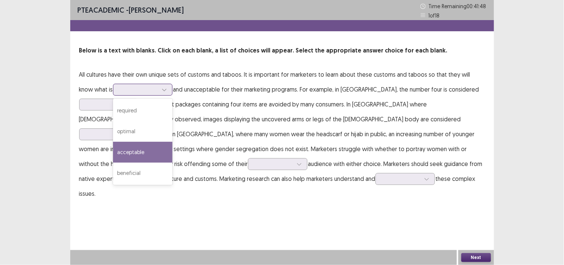
click at [118, 149] on div "acceptable" at bounding box center [142, 152] width 59 height 21
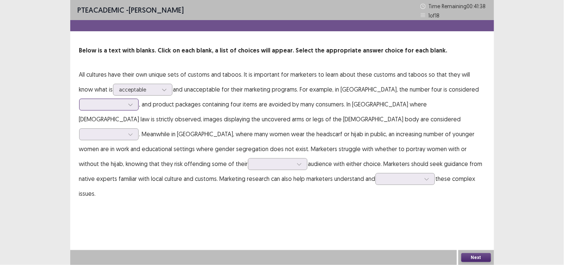
click at [125, 101] on div at bounding box center [130, 104] width 11 height 11
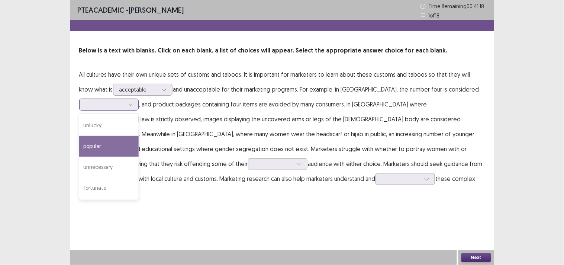
click at [116, 149] on div "popular" at bounding box center [108, 146] width 59 height 21
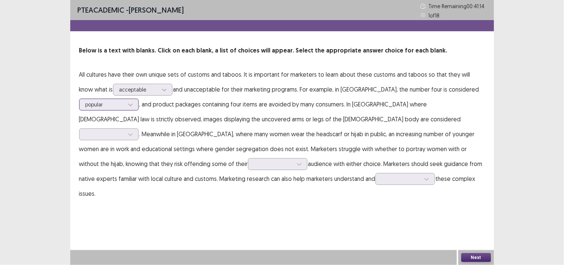
click at [121, 105] on div at bounding box center [104, 104] width 39 height 7
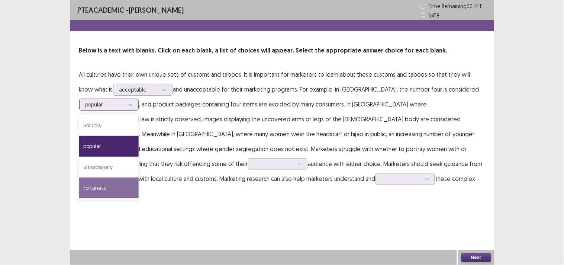
click at [103, 190] on div "fortunate" at bounding box center [108, 187] width 59 height 21
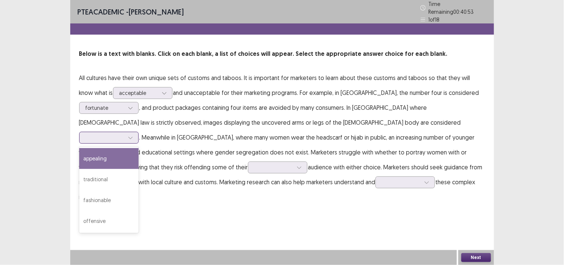
click at [124, 134] on div at bounding box center [104, 137] width 39 height 7
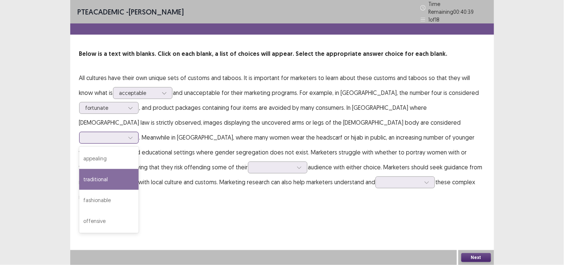
click at [139, 169] on div "traditional" at bounding box center [108, 179] width 59 height 21
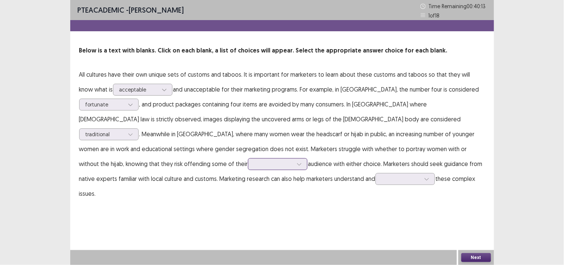
click at [297, 163] on icon at bounding box center [299, 163] width 5 height 5
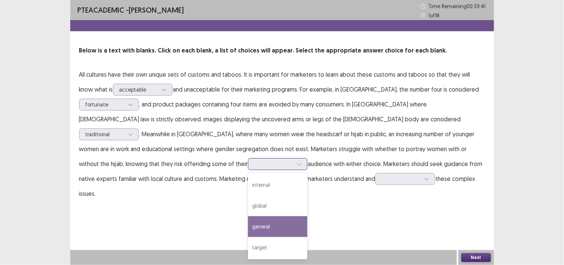
click at [248, 216] on div "general" at bounding box center [277, 226] width 59 height 21
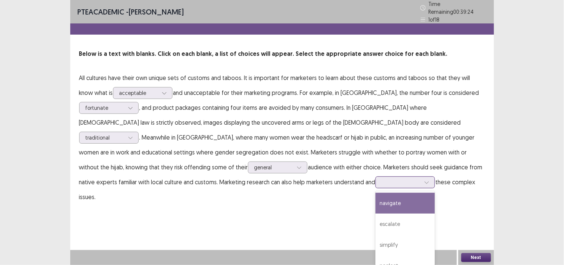
click at [382, 178] on div at bounding box center [401, 181] width 39 height 7
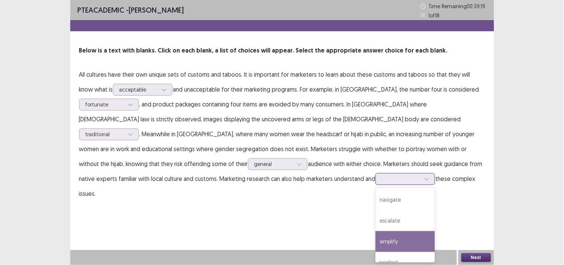
click at [375, 242] on div "simplify" at bounding box center [404, 241] width 59 height 21
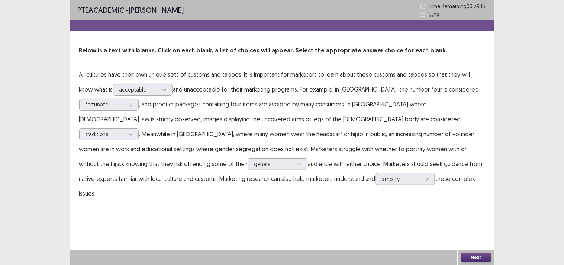
click at [469, 260] on button "Next" at bounding box center [476, 257] width 30 height 9
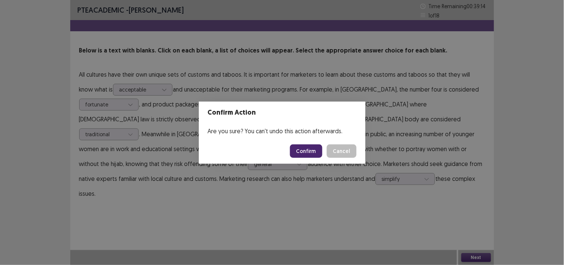
click at [314, 151] on button "Confirm" at bounding box center [306, 150] width 32 height 13
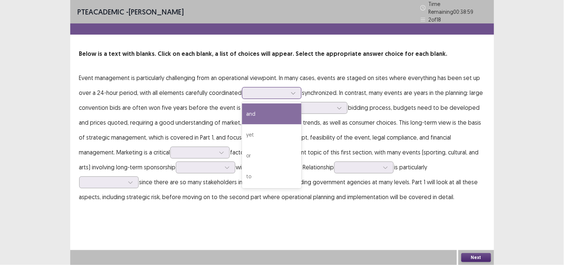
click at [274, 89] on div at bounding box center [267, 92] width 39 height 7
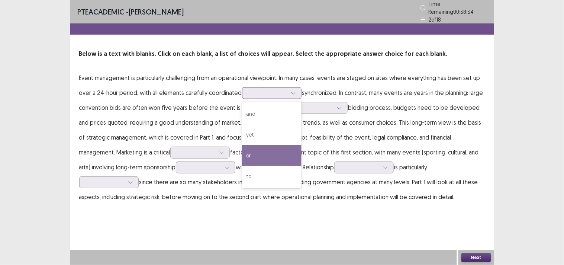
click at [251, 151] on div "or" at bounding box center [271, 155] width 59 height 21
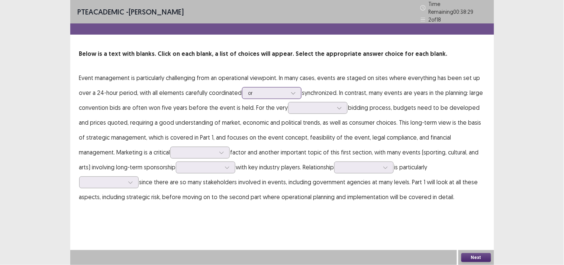
click at [273, 89] on div at bounding box center [267, 92] width 39 height 7
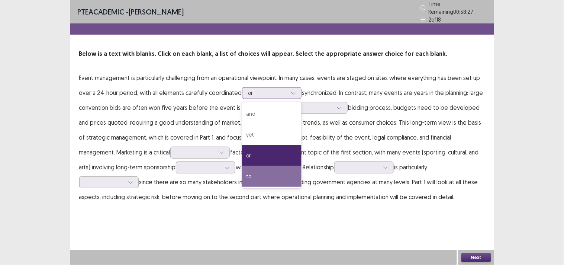
click at [248, 171] on div "to" at bounding box center [271, 176] width 59 height 21
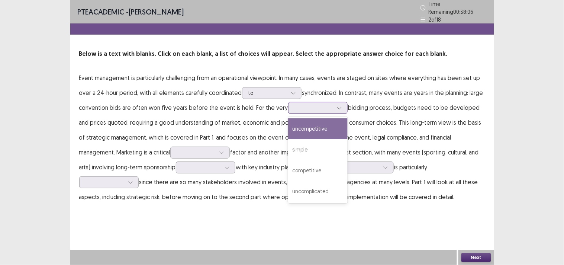
click at [320, 106] on div at bounding box center [313, 107] width 39 height 7
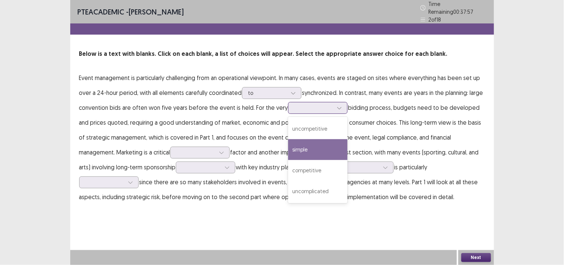
click at [308, 149] on div "simple" at bounding box center [317, 149] width 59 height 21
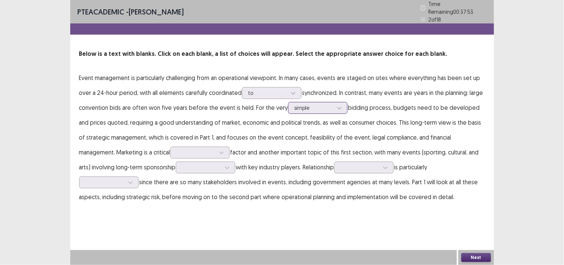
click at [311, 106] on div at bounding box center [313, 107] width 39 height 7
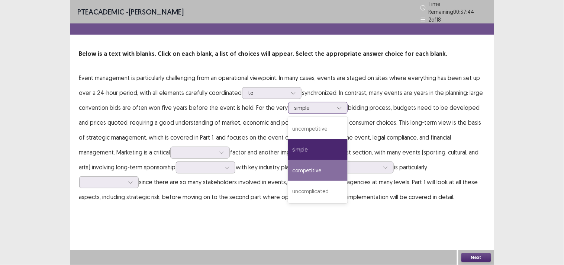
click at [307, 169] on div "competitive" at bounding box center [317, 170] width 59 height 21
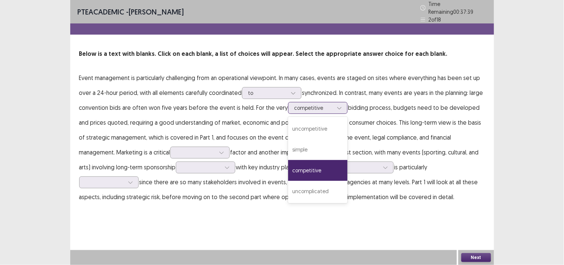
click at [311, 104] on div at bounding box center [313, 107] width 39 height 7
click at [298, 146] on div "simple" at bounding box center [317, 149] width 59 height 21
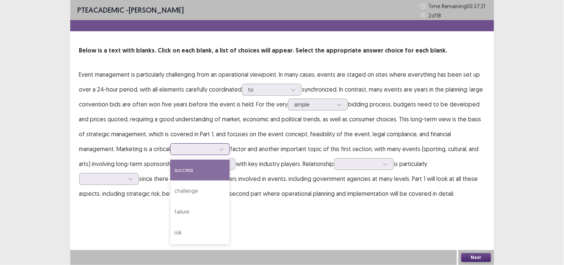
click at [177, 147] on div at bounding box center [196, 148] width 39 height 7
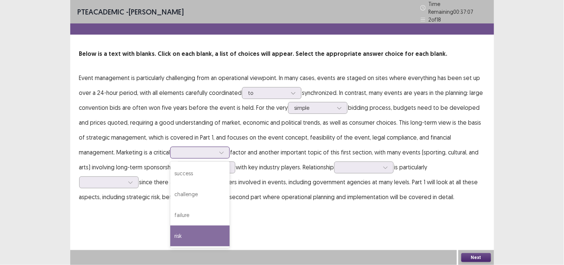
click at [170, 233] on div "risk" at bounding box center [199, 235] width 59 height 21
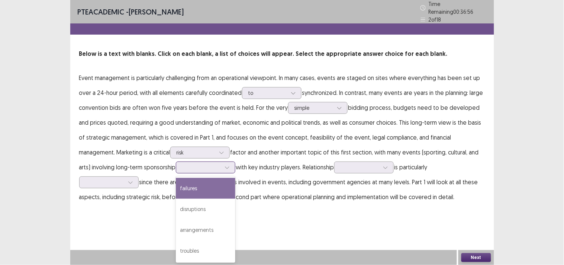
click at [182, 165] on div at bounding box center [201, 167] width 39 height 7
click at [176, 190] on div "failures" at bounding box center [205, 188] width 59 height 21
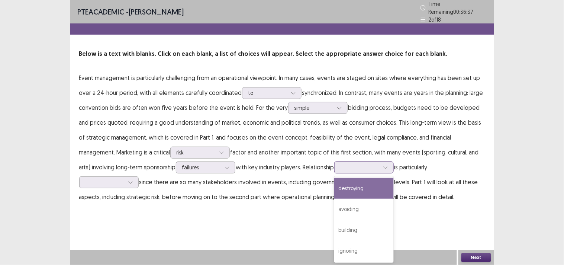
click at [340, 165] on div at bounding box center [359, 167] width 39 height 7
click at [124, 178] on div at bounding box center [104, 181] width 39 height 7
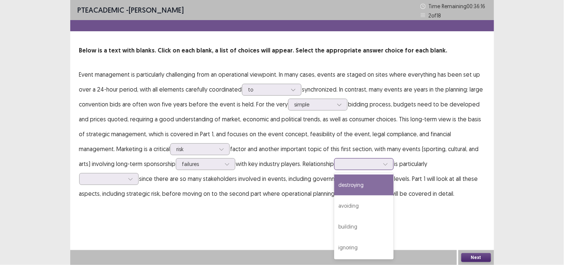
click at [340, 165] on div at bounding box center [359, 163] width 39 height 7
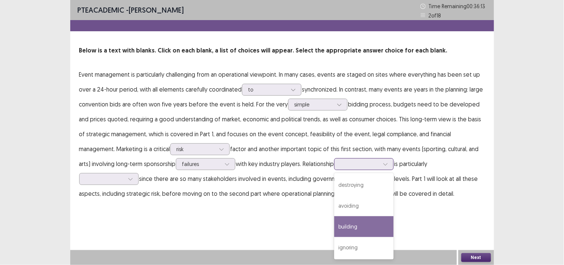
click at [334, 228] on div "building" at bounding box center [363, 226] width 59 height 21
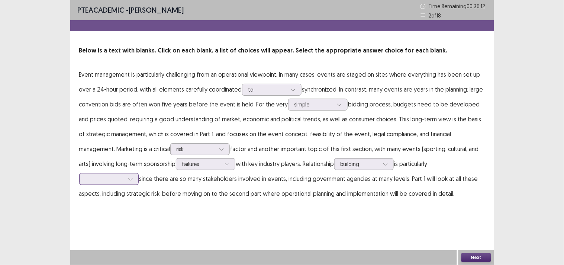
click at [124, 175] on div at bounding box center [104, 178] width 39 height 7
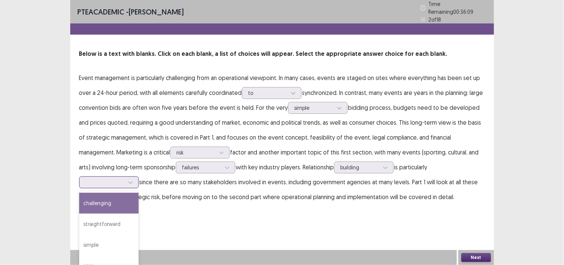
click at [139, 193] on div "challenging" at bounding box center [108, 203] width 59 height 21
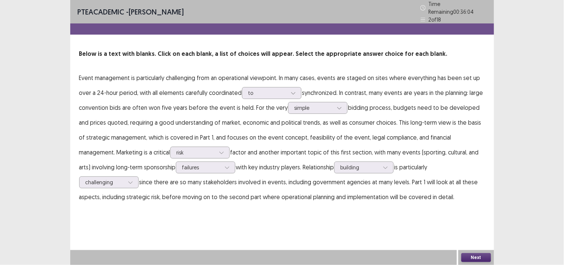
click at [470, 255] on button "Next" at bounding box center [476, 257] width 30 height 9
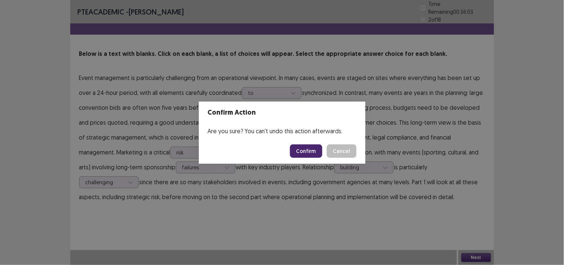
click at [302, 153] on button "Confirm" at bounding box center [306, 150] width 32 height 13
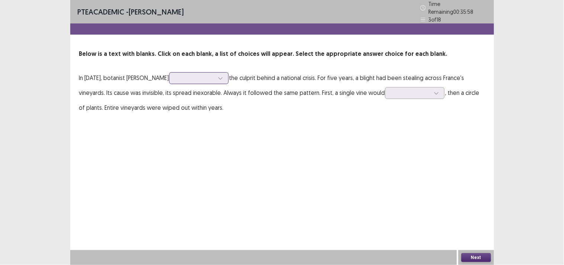
click at [192, 74] on div at bounding box center [194, 77] width 39 height 7
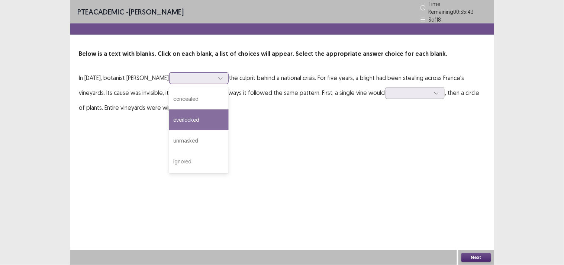
click at [196, 114] on div "overlooked" at bounding box center [198, 119] width 59 height 21
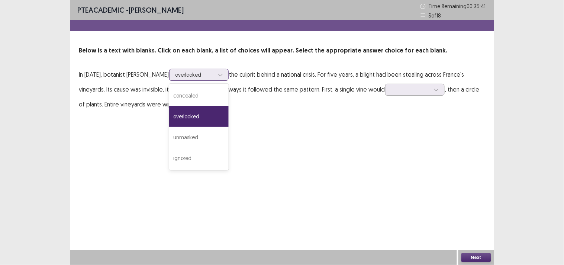
click at [210, 72] on div at bounding box center [194, 74] width 39 height 7
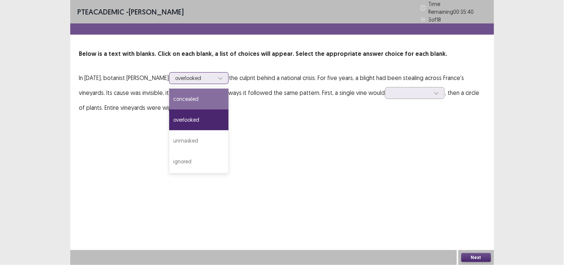
click at [195, 94] on div "concealed" at bounding box center [198, 98] width 59 height 21
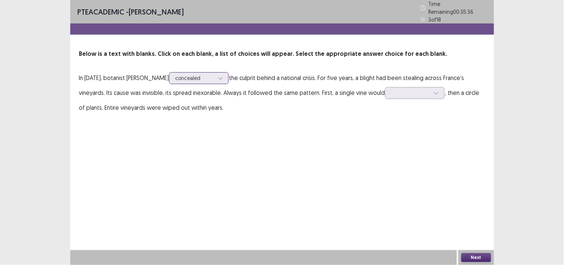
click at [188, 75] on div at bounding box center [194, 77] width 39 height 7
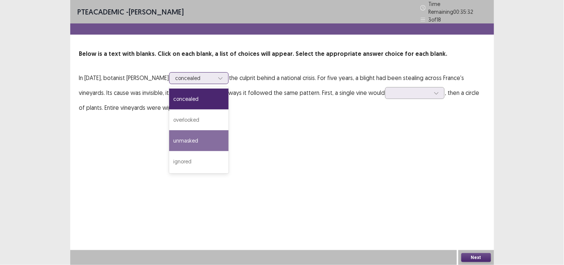
click at [188, 130] on div "unmasked" at bounding box center [198, 140] width 59 height 21
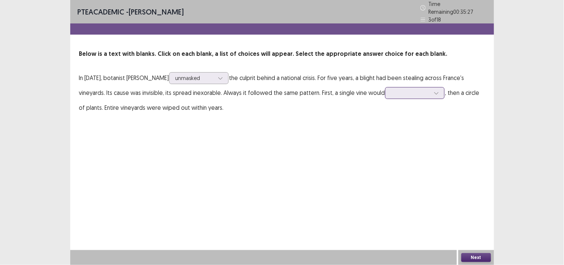
click at [413, 89] on div at bounding box center [410, 92] width 39 height 7
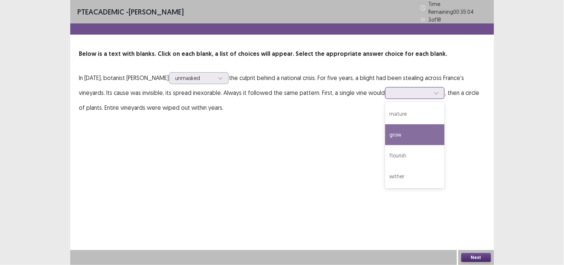
click at [404, 135] on div "grow" at bounding box center [414, 134] width 59 height 21
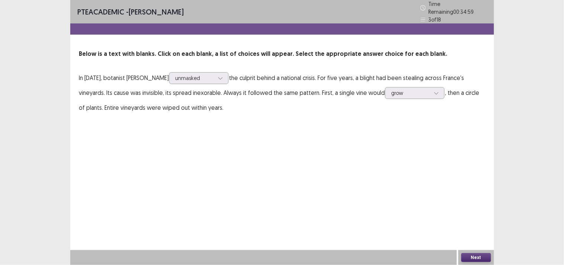
drag, startPoint x: 473, startPoint y: 251, endPoint x: 470, endPoint y: 257, distance: 6.5
click at [470, 257] on div "Next" at bounding box center [476, 257] width 36 height 15
click at [470, 257] on button "Next" at bounding box center [476, 257] width 30 height 9
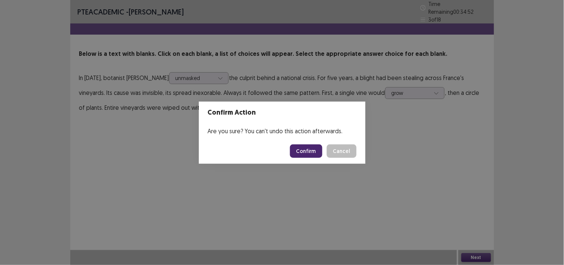
click at [311, 150] on button "Confirm" at bounding box center [306, 150] width 32 height 13
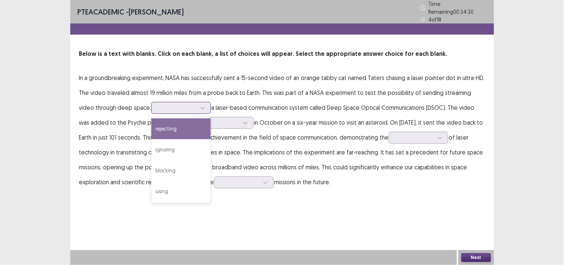
click at [169, 104] on div at bounding box center [177, 107] width 39 height 7
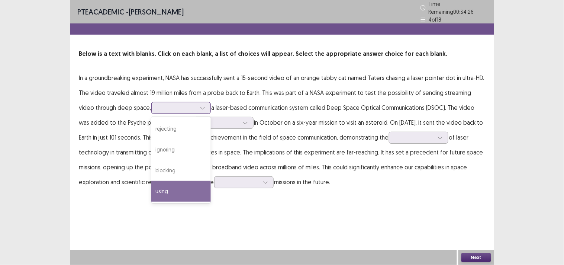
click at [153, 187] on div "using" at bounding box center [180, 191] width 59 height 21
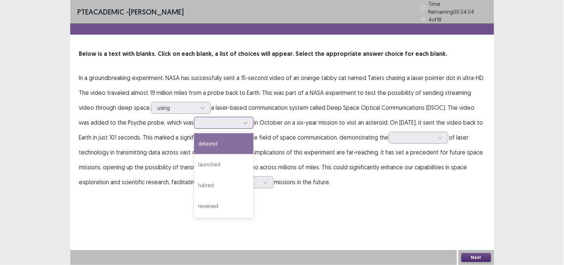
click at [211, 119] on div at bounding box center [219, 122] width 39 height 7
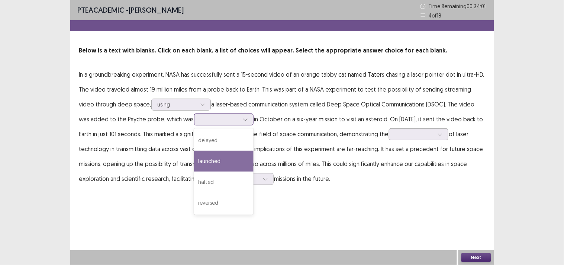
click at [200, 161] on div "launched" at bounding box center [223, 161] width 59 height 21
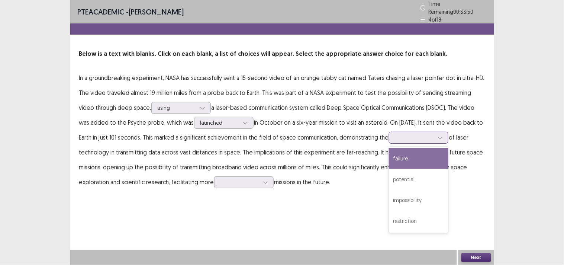
click at [426, 134] on div at bounding box center [414, 137] width 39 height 7
click at [417, 153] on div "failure" at bounding box center [418, 158] width 59 height 21
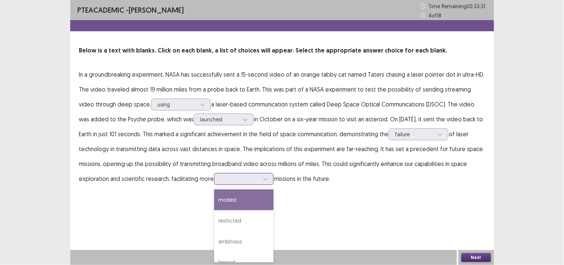
click at [237, 177] on div at bounding box center [239, 178] width 39 height 7
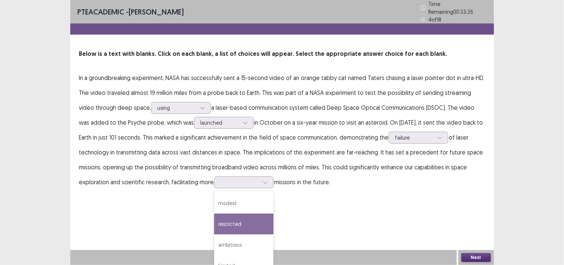
click at [333, 201] on div "PTE academic - [PERSON_NAME] Time Remaining 00 : 33 : 26 4 of 18 Below is a tex…" at bounding box center [282, 132] width 424 height 265
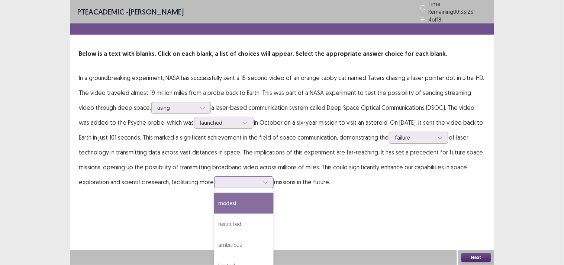
click at [267, 179] on icon at bounding box center [265, 181] width 5 height 5
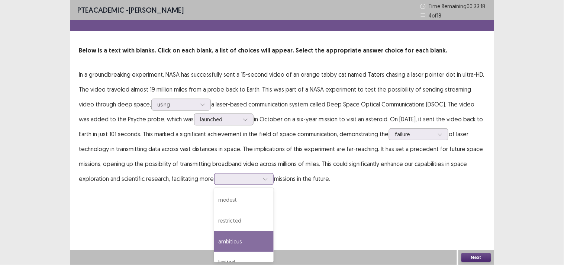
click at [246, 235] on div "ambitious" at bounding box center [243, 241] width 59 height 21
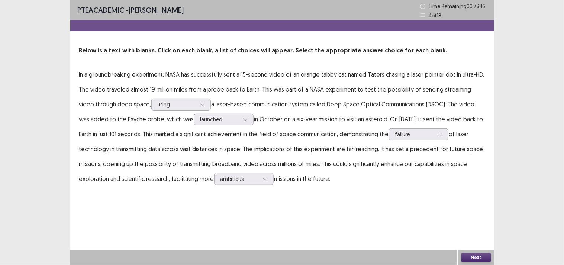
click at [475, 257] on button "Next" at bounding box center [476, 257] width 30 height 9
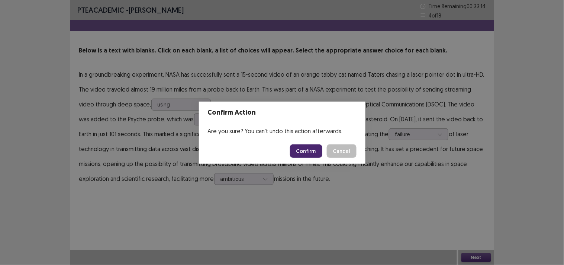
click at [304, 152] on button "Confirm" at bounding box center [306, 150] width 32 height 13
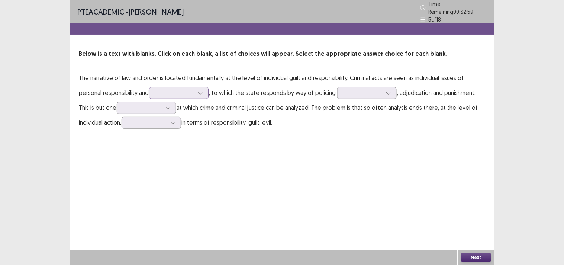
click at [192, 90] on div at bounding box center [174, 92] width 39 height 7
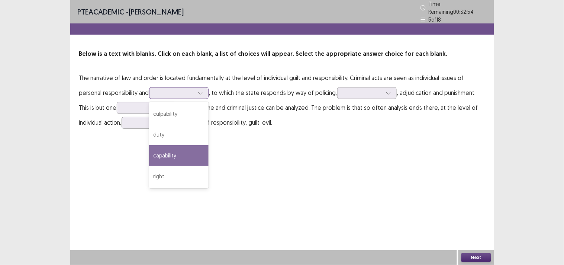
click at [179, 145] on div "capability" at bounding box center [178, 155] width 59 height 21
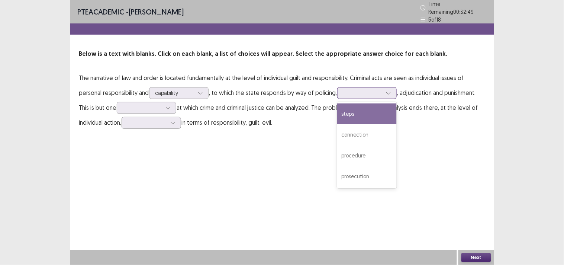
click at [360, 89] on div at bounding box center [362, 92] width 39 height 7
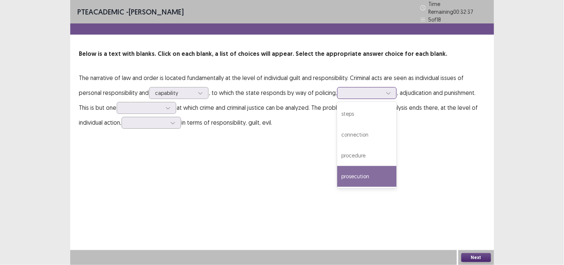
click at [350, 169] on div "prosecution" at bounding box center [366, 176] width 59 height 21
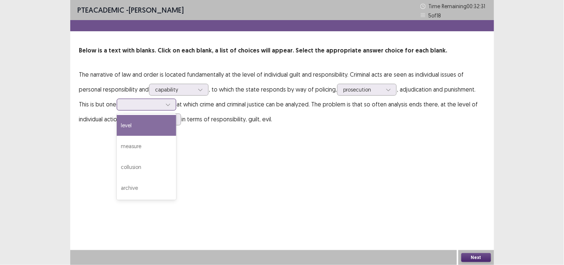
click at [146, 102] on div at bounding box center [142, 104] width 39 height 7
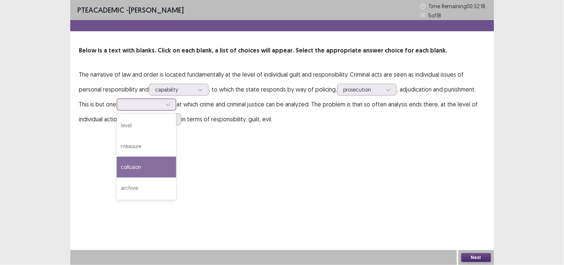
click at [132, 168] on div "collusion" at bounding box center [146, 166] width 59 height 21
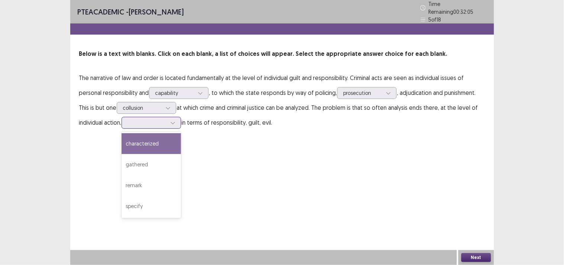
click at [171, 120] on div at bounding box center [172, 122] width 11 height 11
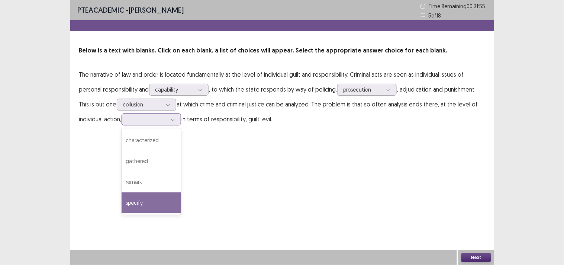
click at [139, 201] on div "specify" at bounding box center [151, 202] width 59 height 21
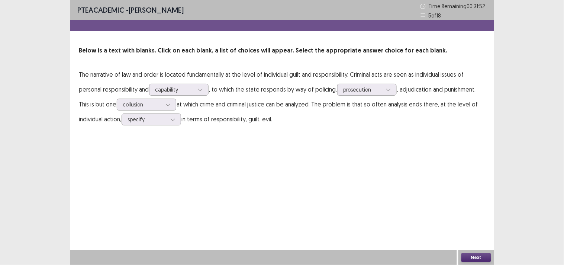
click at [469, 255] on button "Next" at bounding box center [476, 257] width 30 height 9
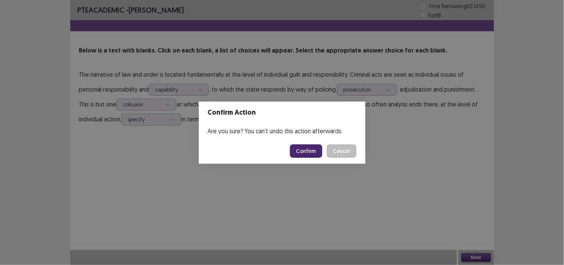
click at [301, 153] on button "Confirm" at bounding box center [306, 150] width 32 height 13
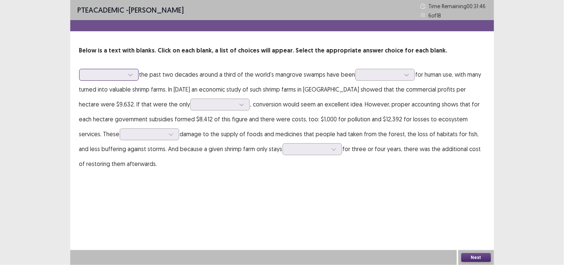
click at [120, 72] on div at bounding box center [104, 74] width 39 height 7
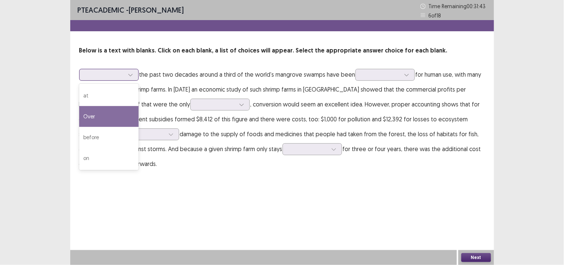
click at [99, 121] on div "Over" at bounding box center [108, 116] width 59 height 21
click at [125, 74] on div at bounding box center [130, 74] width 11 height 11
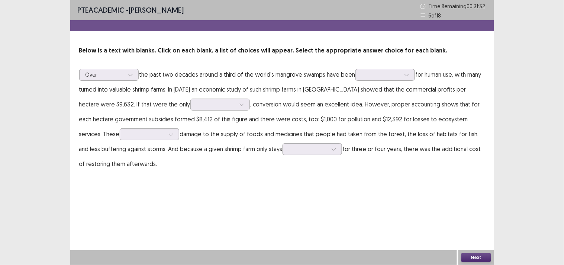
click at [138, 57] on div "Below is a text with blanks. Click on each blank, a list of choices will appear…" at bounding box center [282, 108] width 424 height 125
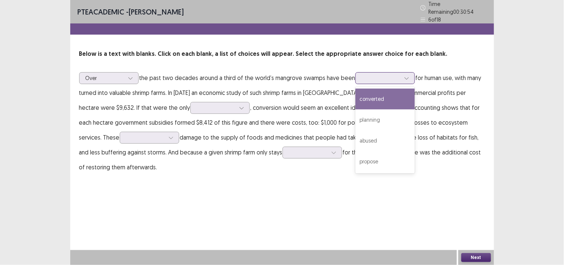
click at [381, 77] on div at bounding box center [381, 77] width 39 height 7
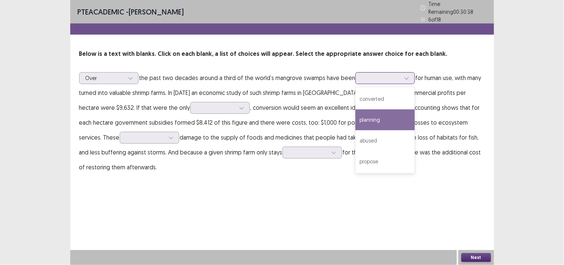
click at [366, 114] on div "planning" at bounding box center [384, 119] width 59 height 21
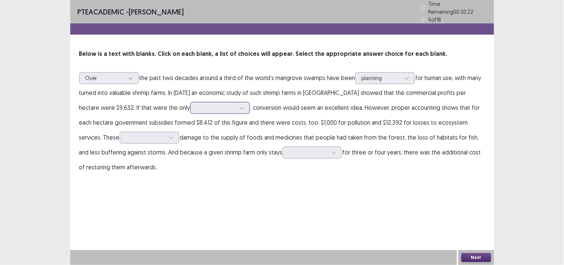
click at [197, 106] on div at bounding box center [216, 107] width 39 height 7
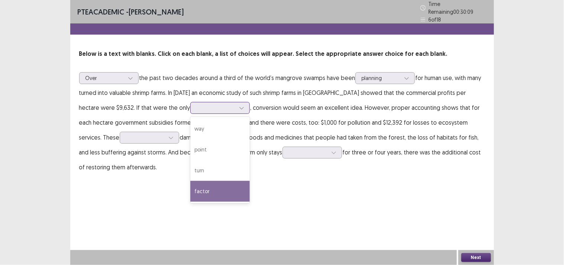
click at [190, 185] on div "factor" at bounding box center [219, 191] width 59 height 21
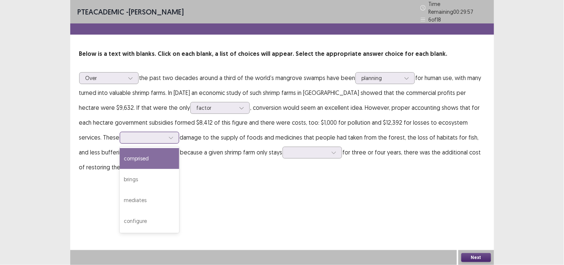
click at [126, 134] on div at bounding box center [145, 137] width 39 height 7
click at [120, 155] on div "comprised" at bounding box center [149, 158] width 59 height 21
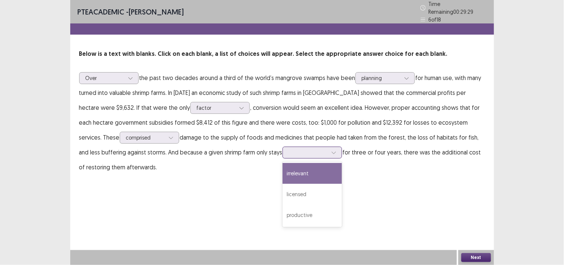
click at [289, 149] on div at bounding box center [308, 152] width 39 height 7
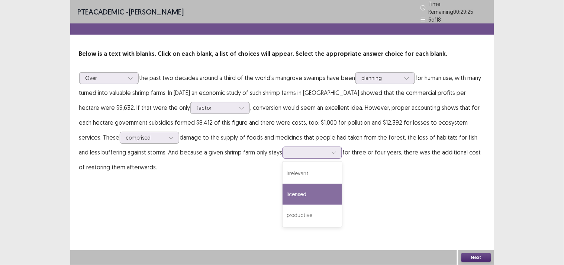
click at [282, 188] on div "licensed" at bounding box center [311, 194] width 59 height 21
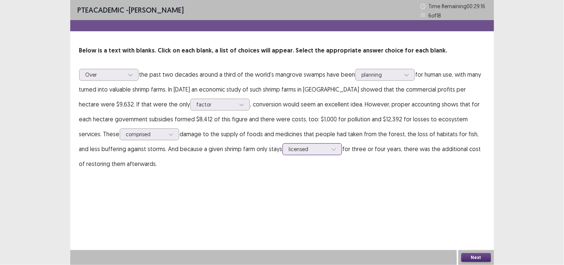
click at [289, 150] on div at bounding box center [308, 148] width 39 height 7
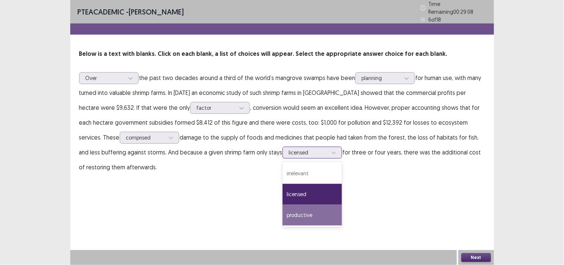
click at [282, 214] on div "productive" at bounding box center [311, 214] width 59 height 21
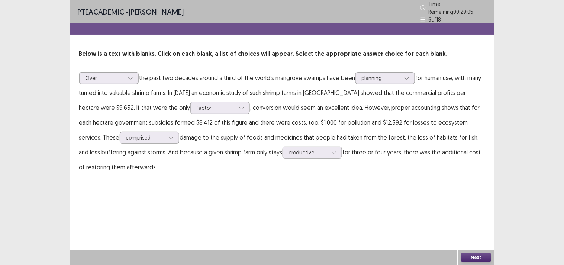
click at [472, 256] on button "Next" at bounding box center [476, 257] width 30 height 9
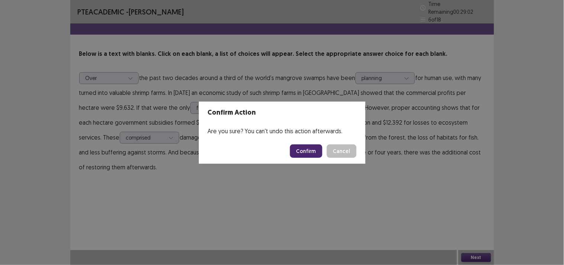
click at [307, 150] on button "Confirm" at bounding box center [306, 150] width 32 height 13
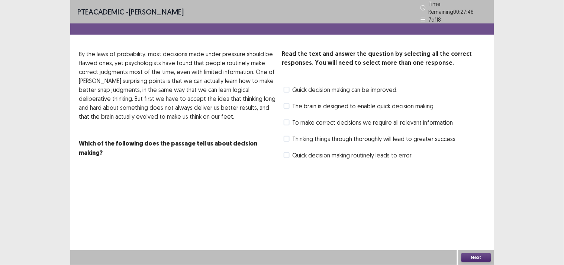
click at [284, 87] on span at bounding box center [287, 90] width 6 height 6
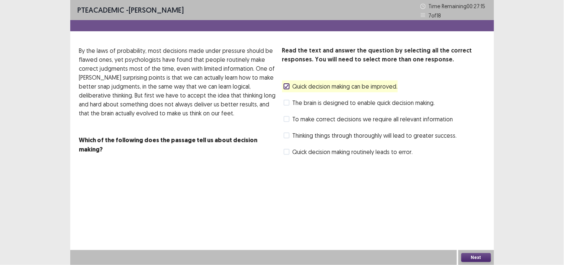
click at [287, 120] on span at bounding box center [287, 119] width 6 height 6
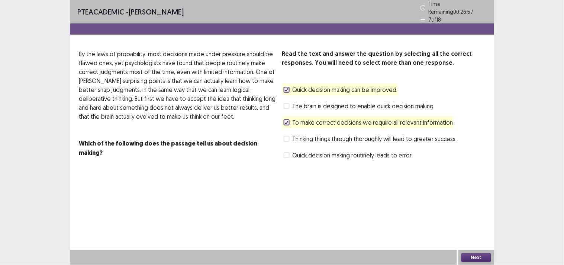
click at [473, 257] on button "Next" at bounding box center [476, 257] width 30 height 9
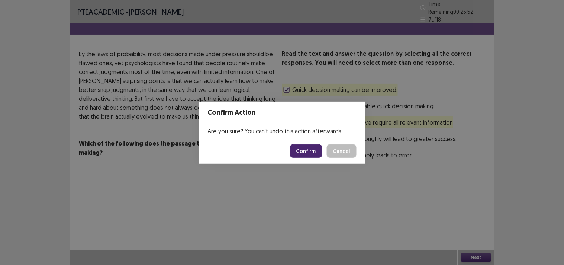
click at [301, 149] on button "Confirm" at bounding box center [306, 150] width 32 height 13
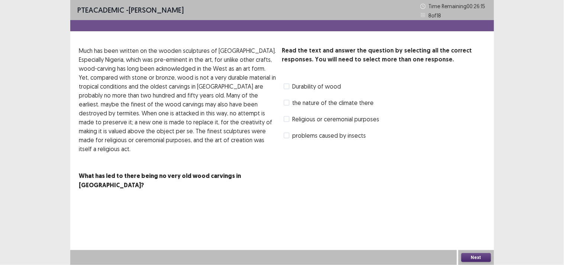
click at [288, 88] on span at bounding box center [287, 86] width 6 height 6
click at [288, 119] on span at bounding box center [287, 119] width 6 height 6
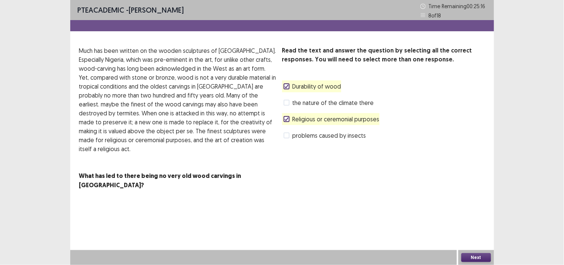
click at [467, 258] on button "Next" at bounding box center [476, 257] width 30 height 9
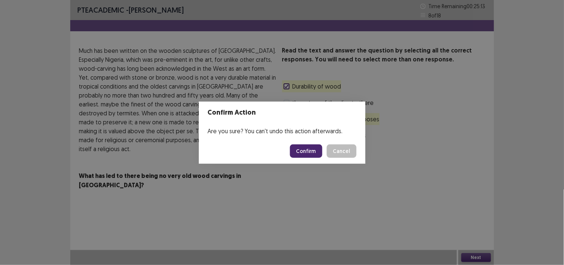
click at [301, 154] on button "Confirm" at bounding box center [306, 150] width 32 height 13
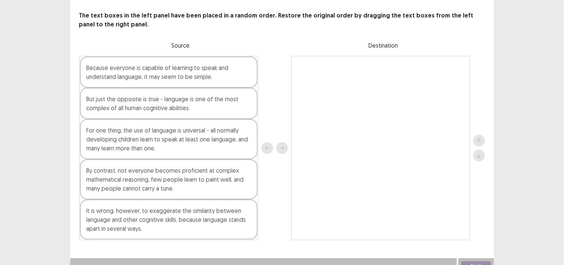
scroll to position [39, 0]
click at [126, 138] on div "For one thing, the use of language is universal - all normally developing child…" at bounding box center [169, 138] width 178 height 40
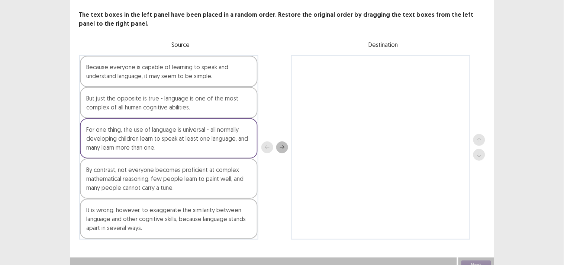
click at [280, 145] on button "next" at bounding box center [282, 147] width 12 height 12
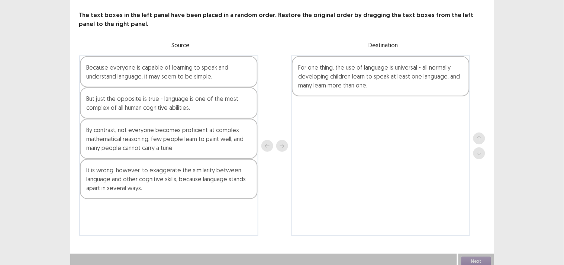
click at [130, 75] on div "Because everyone is capable of learning to speak and understand language, it ma…" at bounding box center [169, 71] width 178 height 31
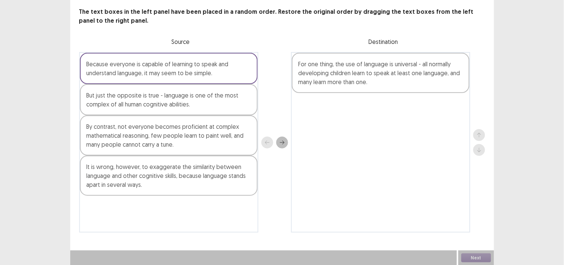
click at [281, 138] on button "next" at bounding box center [282, 142] width 12 height 12
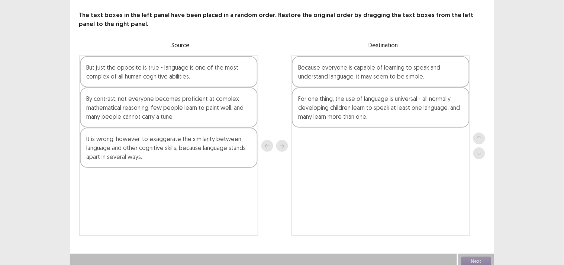
click at [154, 76] on div "But just the opposite is true - language is one of the most complex of all huma…" at bounding box center [169, 71] width 178 height 31
click at [280, 143] on icon "next" at bounding box center [281, 145] width 5 height 5
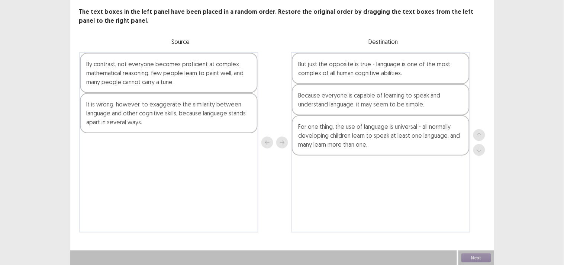
click at [189, 101] on div "It is wrong, however, to exaggerate the similarity between language and other c…" at bounding box center [169, 113] width 178 height 40
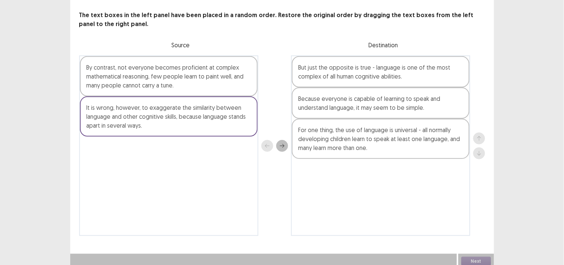
click at [281, 143] on icon "next" at bounding box center [281, 145] width 5 height 5
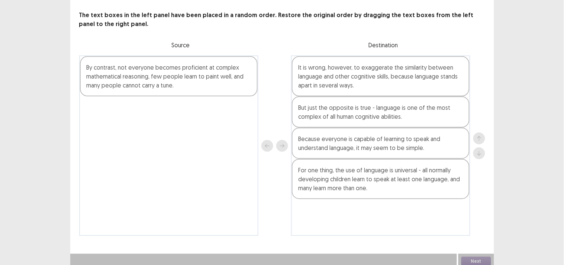
click at [195, 58] on div "By contrast, not everyone becomes proficient at complex mathematical reasoning,…" at bounding box center [169, 76] width 178 height 40
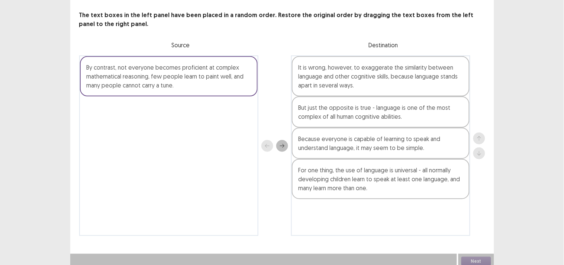
click at [282, 143] on icon "next" at bounding box center [281, 145] width 5 height 5
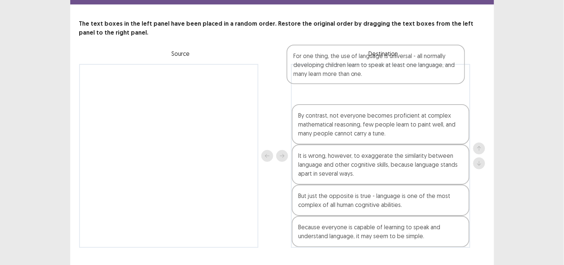
drag, startPoint x: 326, startPoint y: 225, endPoint x: 318, endPoint y: 83, distance: 142.2
click at [320, 78] on div "By contrast, not everyone becomes proficient at complex mathematical reasoning,…" at bounding box center [380, 156] width 179 height 184
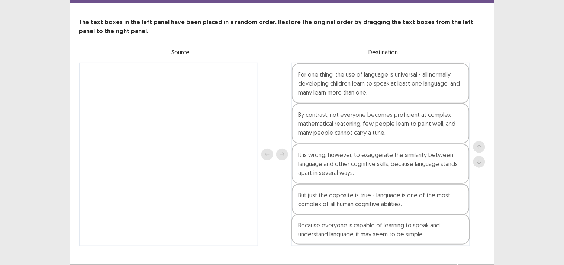
scroll to position [30, 0]
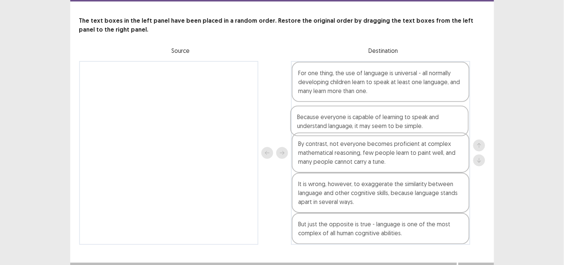
drag, startPoint x: 312, startPoint y: 231, endPoint x: 311, endPoint y: 117, distance: 113.4
click at [311, 117] on div "For one thing, the use of language is universal - all normally developing child…" at bounding box center [380, 153] width 179 height 184
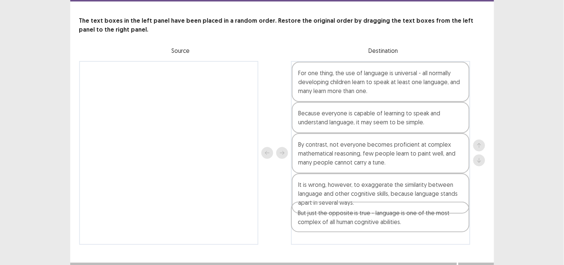
scroll to position [34, 0]
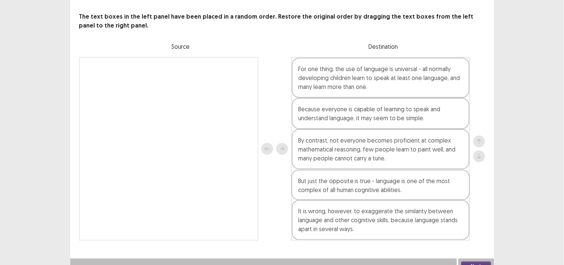
drag, startPoint x: 311, startPoint y: 227, endPoint x: 311, endPoint y: 184, distance: 43.5
click at [311, 184] on div "For one thing, the use of language is universal - all normally developing child…" at bounding box center [380, 149] width 179 height 184
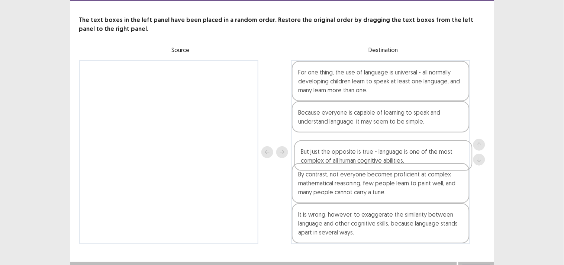
drag, startPoint x: 311, startPoint y: 184, endPoint x: 314, endPoint y: 153, distance: 30.6
click at [314, 153] on div "For one thing, the use of language is universal - all normally developing child…" at bounding box center [380, 152] width 179 height 184
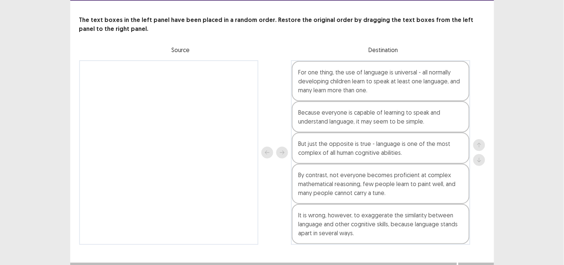
scroll to position [36, 0]
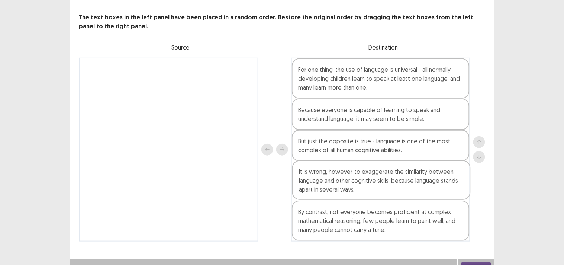
drag, startPoint x: 314, startPoint y: 228, endPoint x: 315, endPoint y: 186, distance: 42.0
click at [315, 186] on div "For one thing, the use of language is universal - all normally developing child…" at bounding box center [380, 150] width 179 height 184
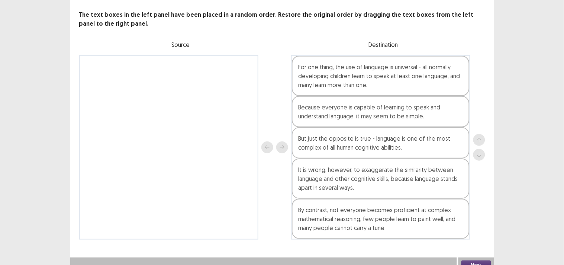
click at [470, 260] on button "Next" at bounding box center [476, 264] width 30 height 9
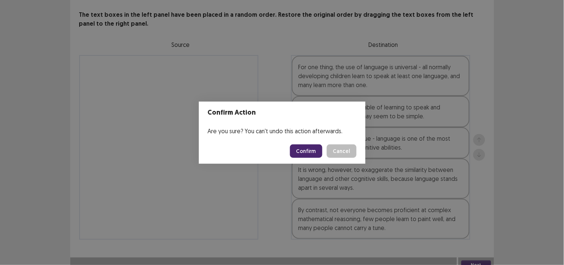
click at [302, 149] on button "Confirm" at bounding box center [306, 150] width 32 height 13
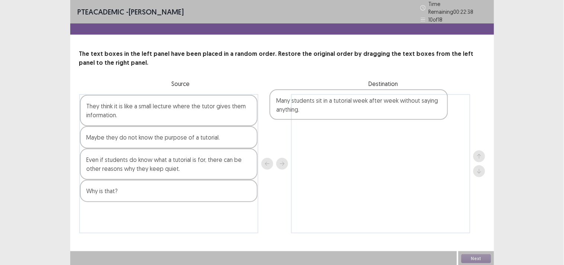
drag, startPoint x: 162, startPoint y: 114, endPoint x: 355, endPoint y: 112, distance: 192.9
click at [355, 112] on div "Many students sit in a tutorial week after week without saying anything. They t…" at bounding box center [282, 163] width 406 height 139
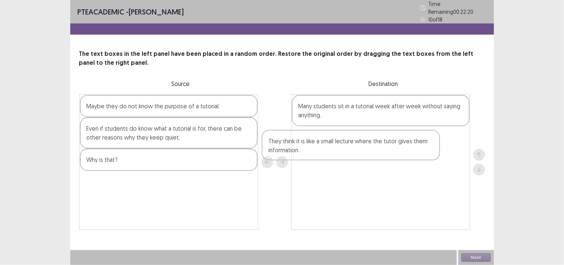
drag, startPoint x: 139, startPoint y: 113, endPoint x: 346, endPoint y: 143, distance: 208.9
click at [340, 146] on div "They think it is like a small lecture where the tutor gives them information. M…" at bounding box center [282, 162] width 406 height 136
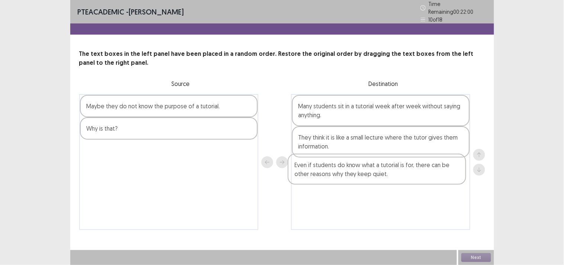
drag, startPoint x: 168, startPoint y: 136, endPoint x: 381, endPoint y: 183, distance: 218.8
click at [381, 183] on div "Maybe they do not know the purpose of a tutorial. Even if students do know what…" at bounding box center [282, 162] width 406 height 136
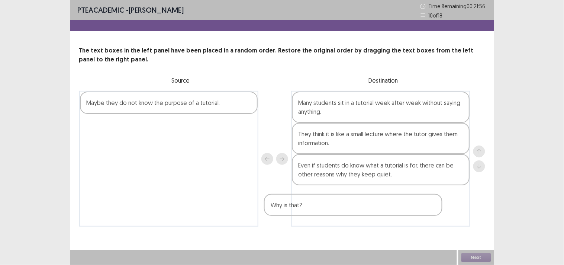
drag, startPoint x: 180, startPoint y: 117, endPoint x: 382, endPoint y: 194, distance: 215.7
click at [377, 196] on div "Maybe they do not know the purpose of a tutorial. Why is that? Many students si…" at bounding box center [282, 159] width 406 height 136
click at [174, 100] on div "Maybe they do not know the purpose of a tutorial." at bounding box center [169, 102] width 178 height 22
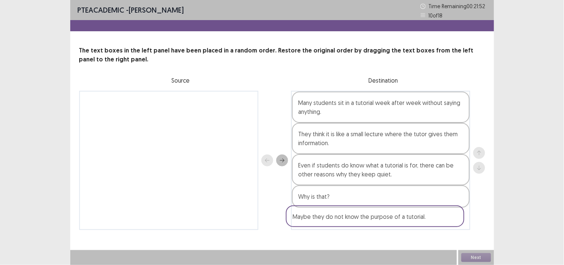
drag, startPoint x: 174, startPoint y: 100, endPoint x: 383, endPoint y: 216, distance: 238.9
click at [383, 216] on div "Maybe they do not know the purpose of a tutorial. Many students sit in a tutori…" at bounding box center [282, 160] width 406 height 139
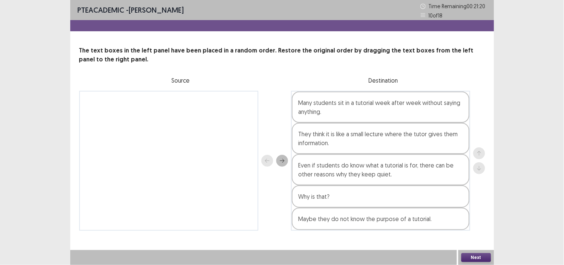
click at [473, 258] on button "Next" at bounding box center [476, 257] width 30 height 9
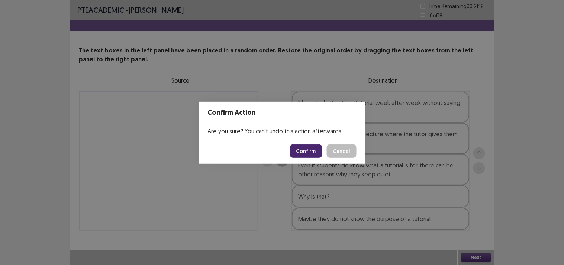
click at [310, 146] on button "Confirm" at bounding box center [306, 150] width 32 height 13
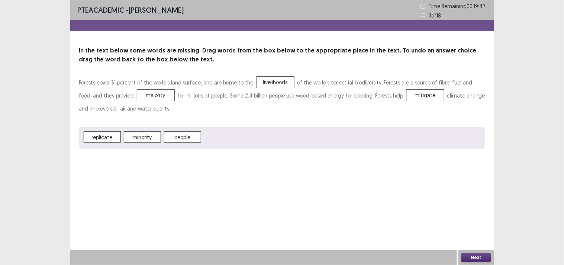
click at [470, 256] on button "Next" at bounding box center [476, 257] width 30 height 9
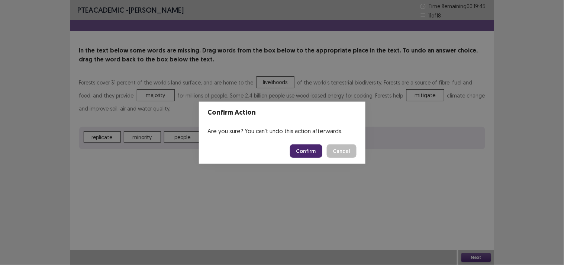
click at [304, 147] on button "Confirm" at bounding box center [306, 150] width 32 height 13
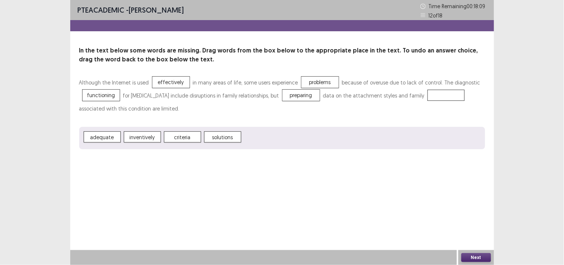
click at [183, 135] on span "criteria" at bounding box center [182, 136] width 37 height 11
click at [472, 255] on button "Next" at bounding box center [476, 257] width 30 height 9
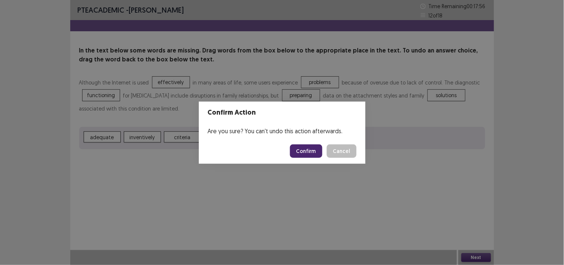
click at [314, 152] on button "Confirm" at bounding box center [306, 150] width 32 height 13
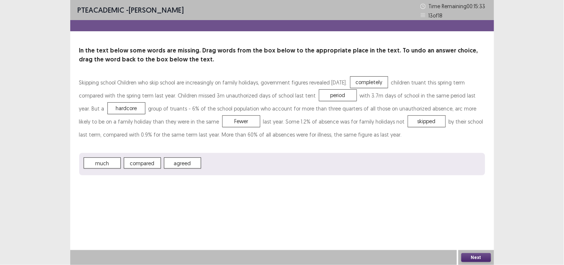
click at [469, 255] on button "Next" at bounding box center [476, 257] width 30 height 9
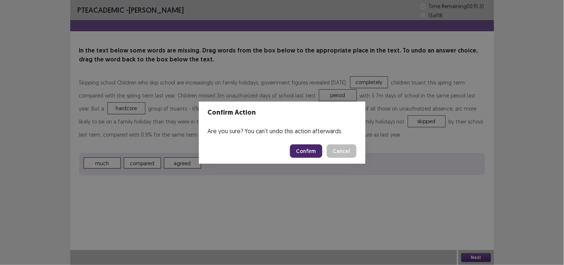
click at [305, 148] on button "Confirm" at bounding box center [306, 150] width 32 height 13
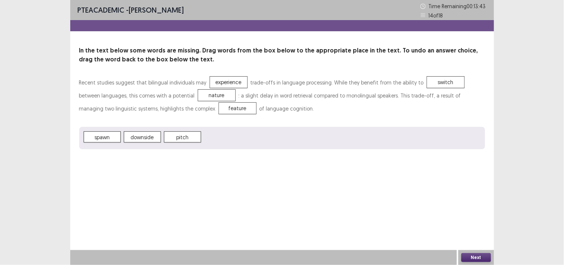
click at [472, 256] on button "Next" at bounding box center [476, 257] width 30 height 9
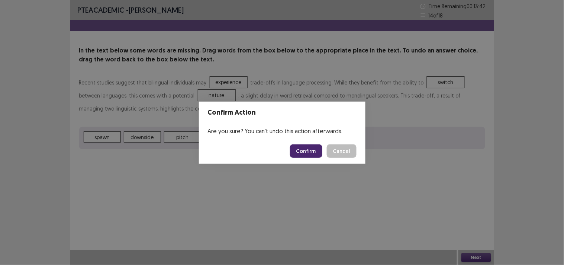
click at [307, 152] on button "Confirm" at bounding box center [306, 150] width 32 height 13
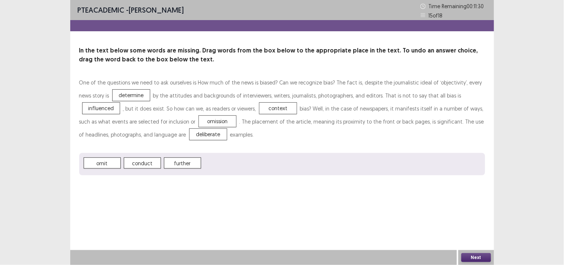
click at [471, 257] on button "Next" at bounding box center [476, 257] width 30 height 9
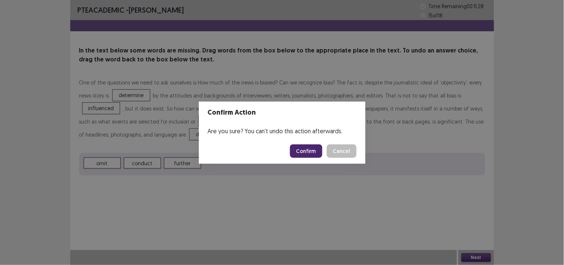
click at [310, 150] on button "Confirm" at bounding box center [306, 150] width 32 height 13
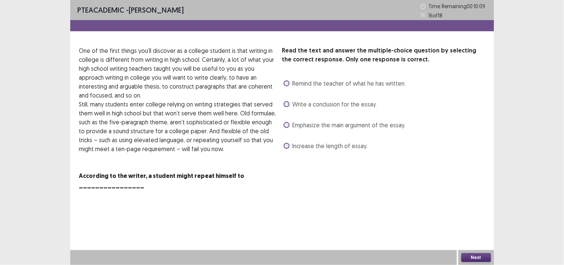
click at [285, 146] on span at bounding box center [287, 146] width 6 height 6
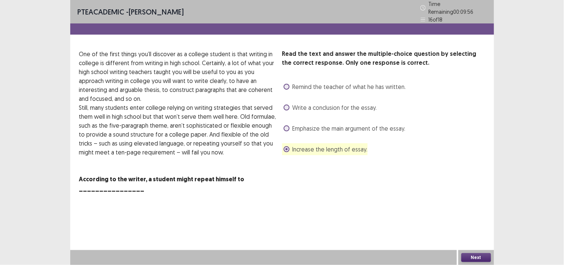
click at [468, 255] on button "Next" at bounding box center [476, 257] width 30 height 9
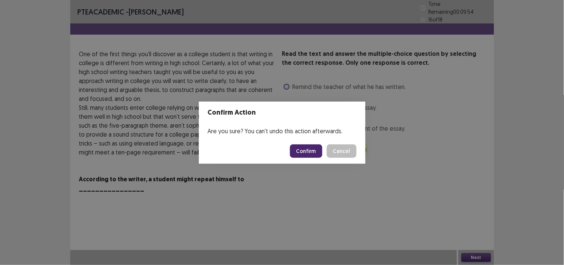
click at [302, 155] on button "Confirm" at bounding box center [306, 150] width 32 height 13
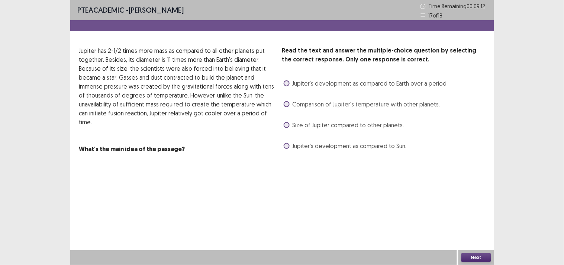
click at [287, 125] on span at bounding box center [287, 125] width 6 height 6
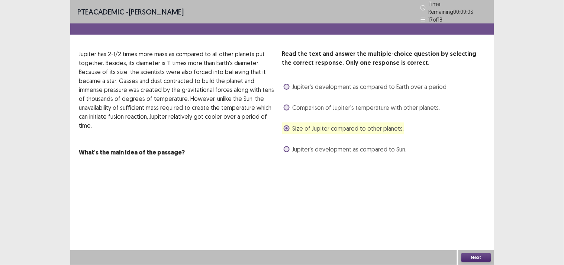
click at [155, 96] on p "Jupiter has 2-1/2 times more mass as compared to all other planets put together…" at bounding box center [177, 89] width 197 height 80
click at [467, 253] on button "Next" at bounding box center [476, 257] width 30 height 9
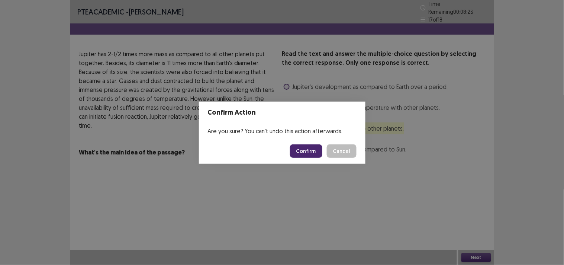
click at [301, 153] on button "Confirm" at bounding box center [306, 150] width 32 height 13
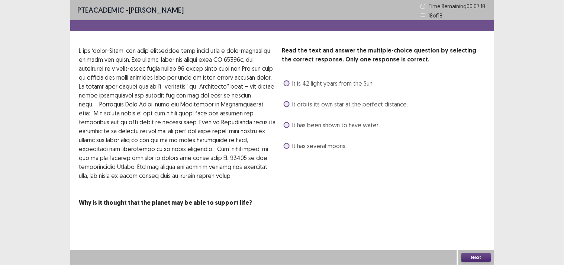
click at [287, 84] on span at bounding box center [287, 83] width 6 height 6
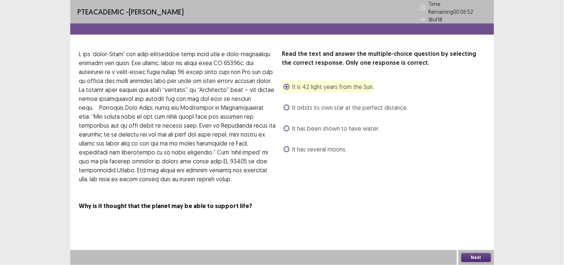
click at [470, 255] on button "Next" at bounding box center [476, 257] width 30 height 9
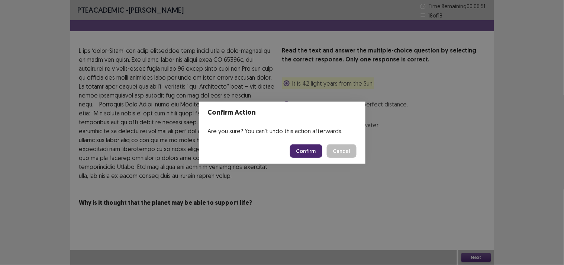
click at [307, 155] on button "Confirm" at bounding box center [306, 150] width 32 height 13
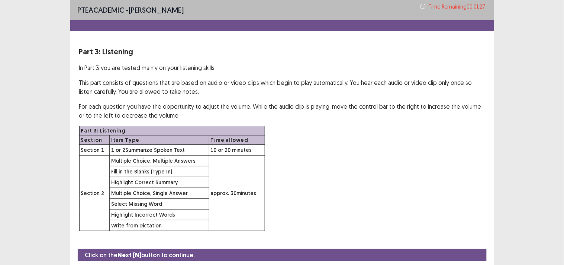
scroll to position [26, 0]
